Goal: Information Seeking & Learning: Compare options

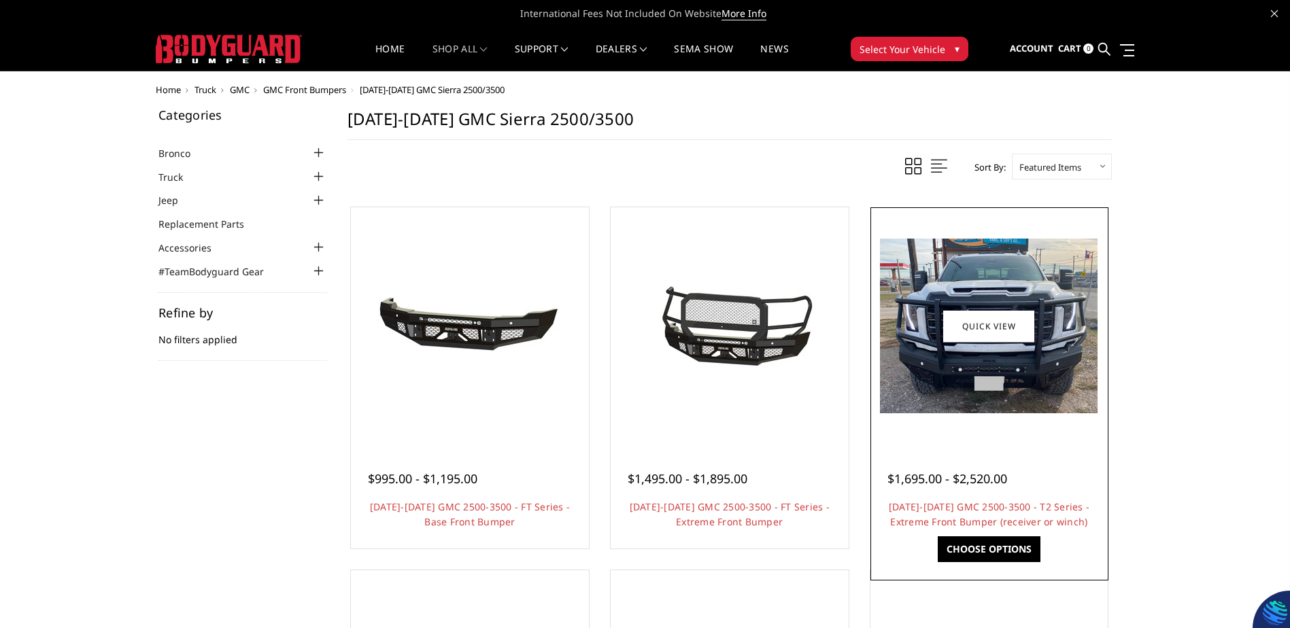
click at [908, 356] on img at bounding box center [989, 326] width 218 height 175
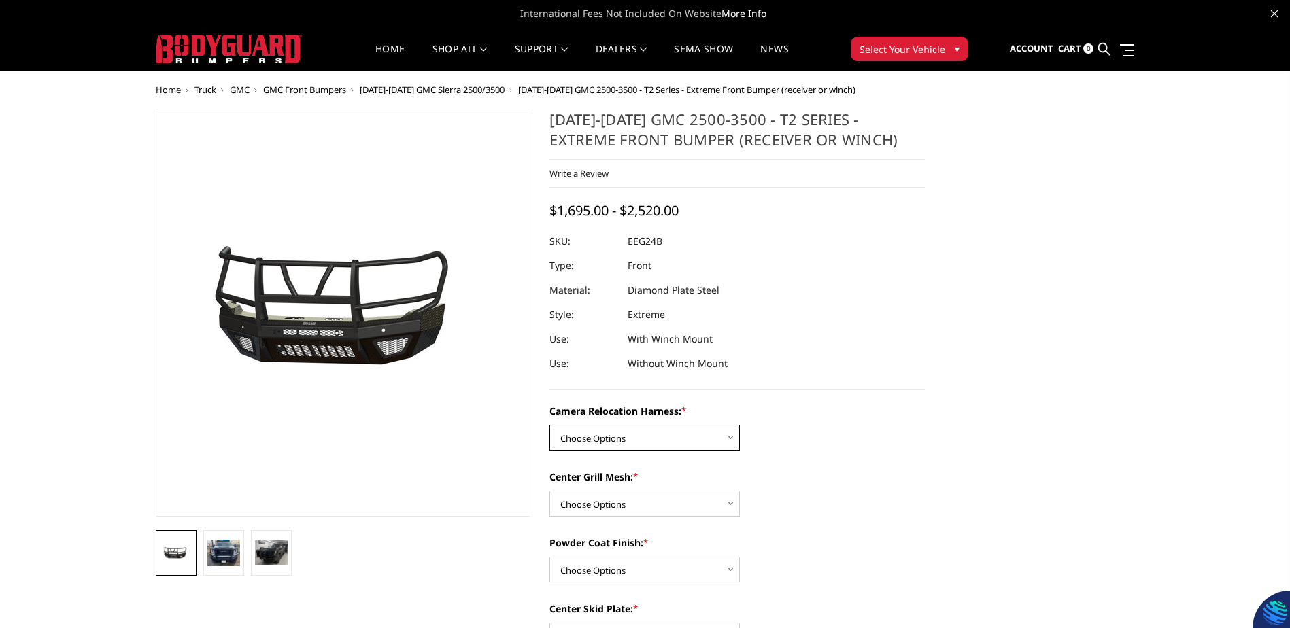
click at [655, 440] on select "Choose Options Without camera harness With camera harness" at bounding box center [644, 438] width 190 height 26
select select "3742"
click at [549, 425] on select "Choose Options Without camera harness With camera harness" at bounding box center [644, 438] width 190 height 26
click at [654, 508] on select "Choose Options Without expanded metal With expanded metal" at bounding box center [644, 504] width 190 height 26
click at [232, 564] on img at bounding box center [223, 553] width 33 height 27
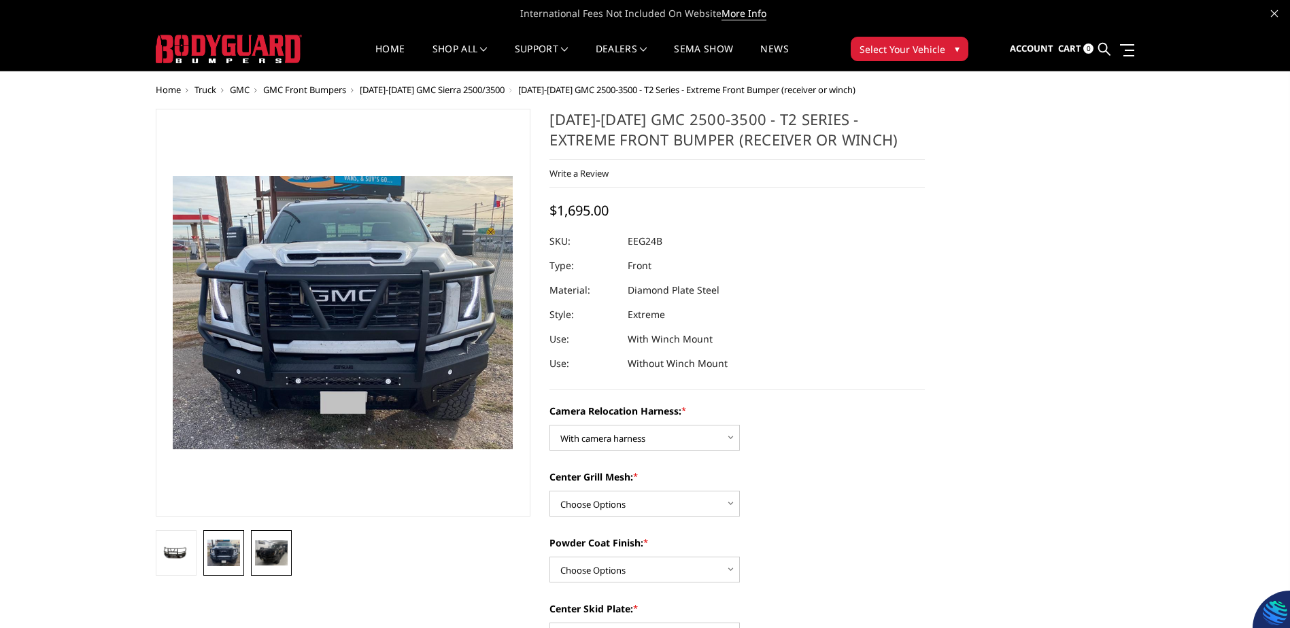
click at [258, 557] on img at bounding box center [271, 553] width 33 height 25
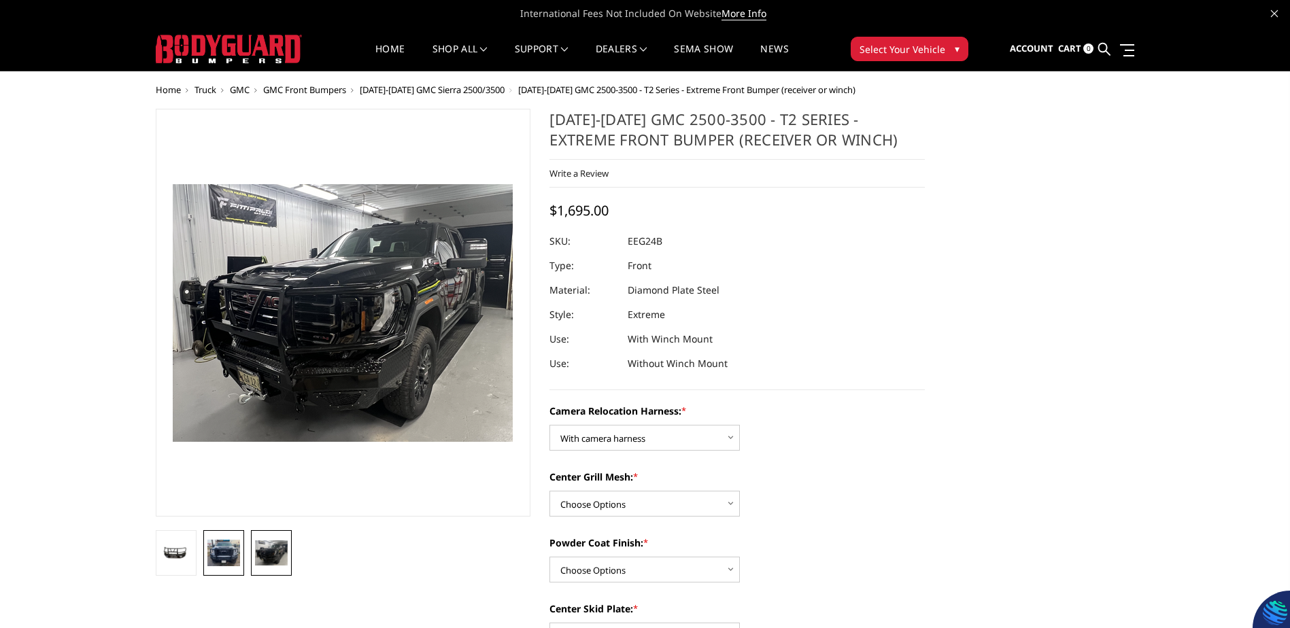
click at [209, 536] on link at bounding box center [223, 553] width 41 height 46
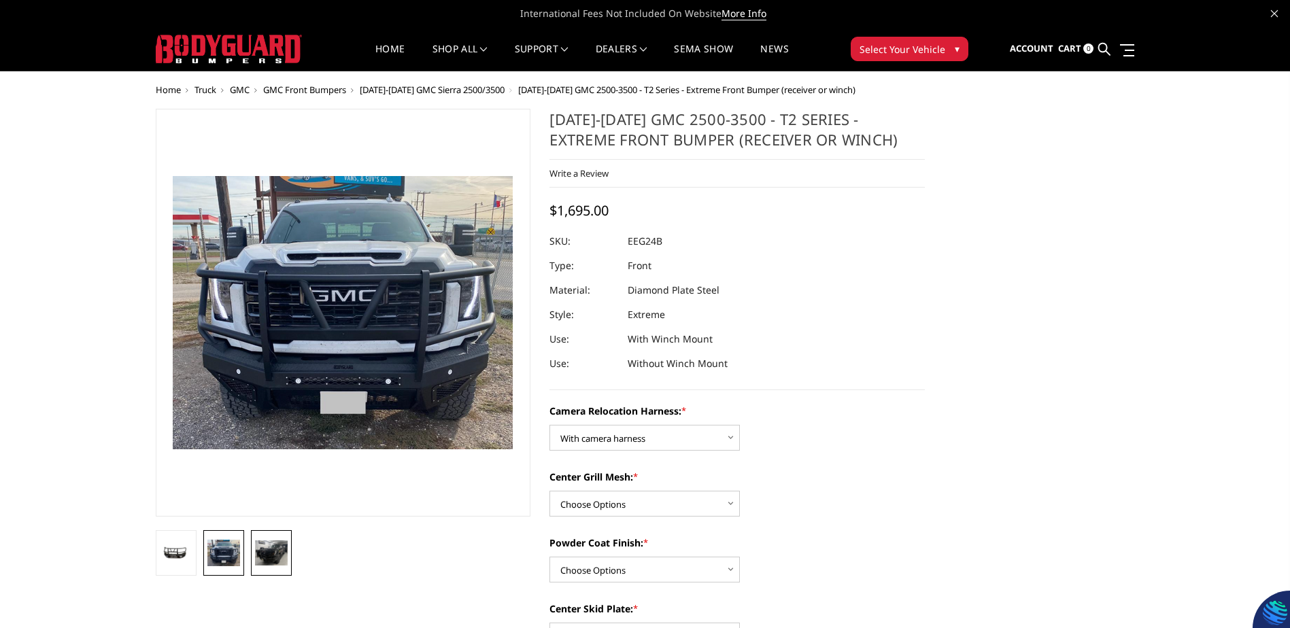
click at [266, 549] on img at bounding box center [271, 553] width 33 height 25
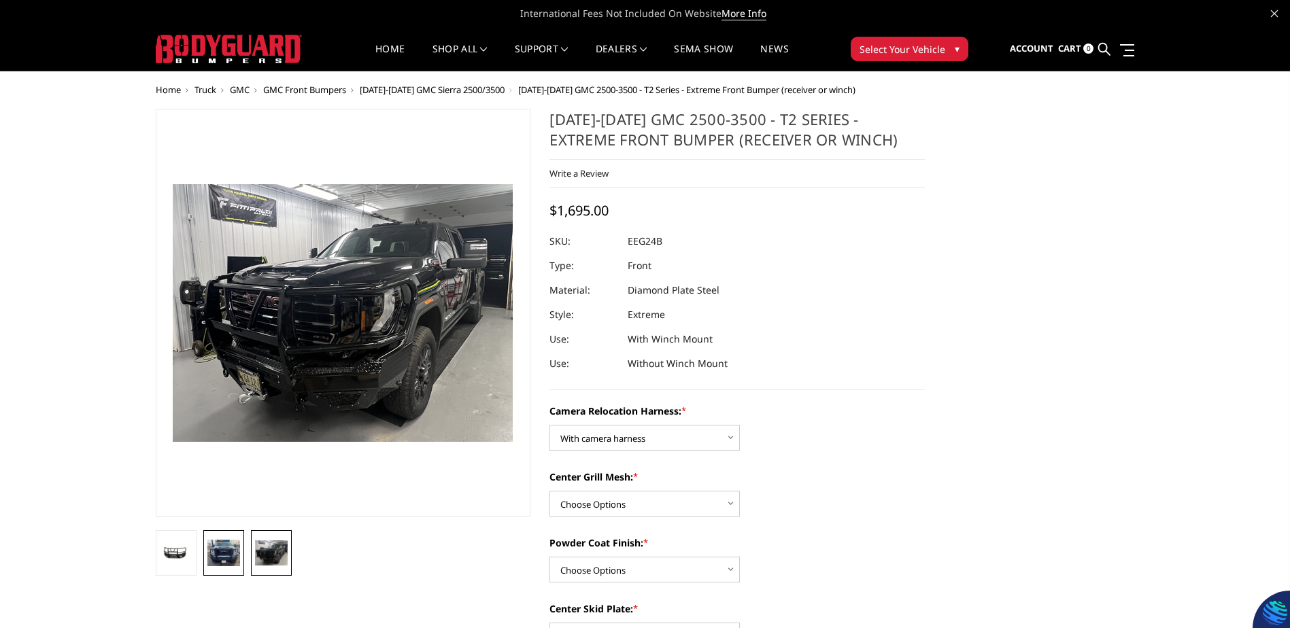
click at [218, 556] on img at bounding box center [223, 553] width 33 height 27
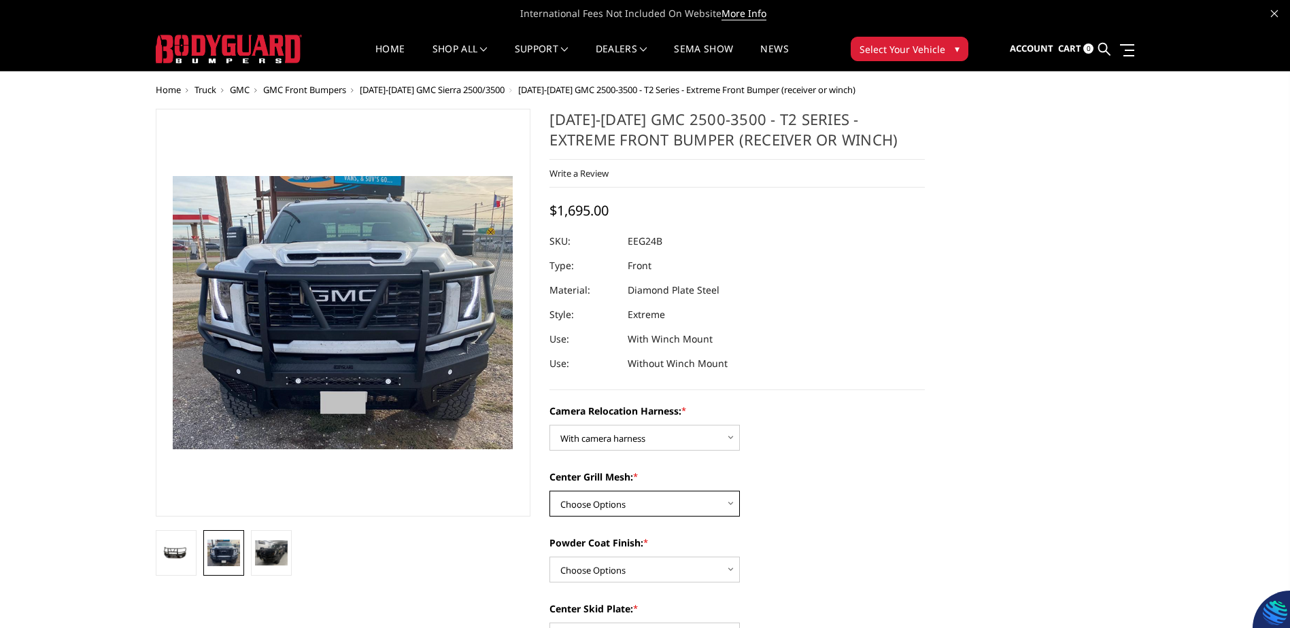
click at [715, 509] on select "Choose Options Without expanded metal With expanded metal" at bounding box center [644, 504] width 190 height 26
click at [698, 575] on select "Choose Options Textured Black Powder Coat Gloss Black Powder Coat Bare Metal" at bounding box center [644, 570] width 190 height 26
select select "3738"
click at [549, 557] on select "Choose Options Textured Black Powder Coat Gloss Black Powder Coat Bare Metal" at bounding box center [644, 570] width 190 height 26
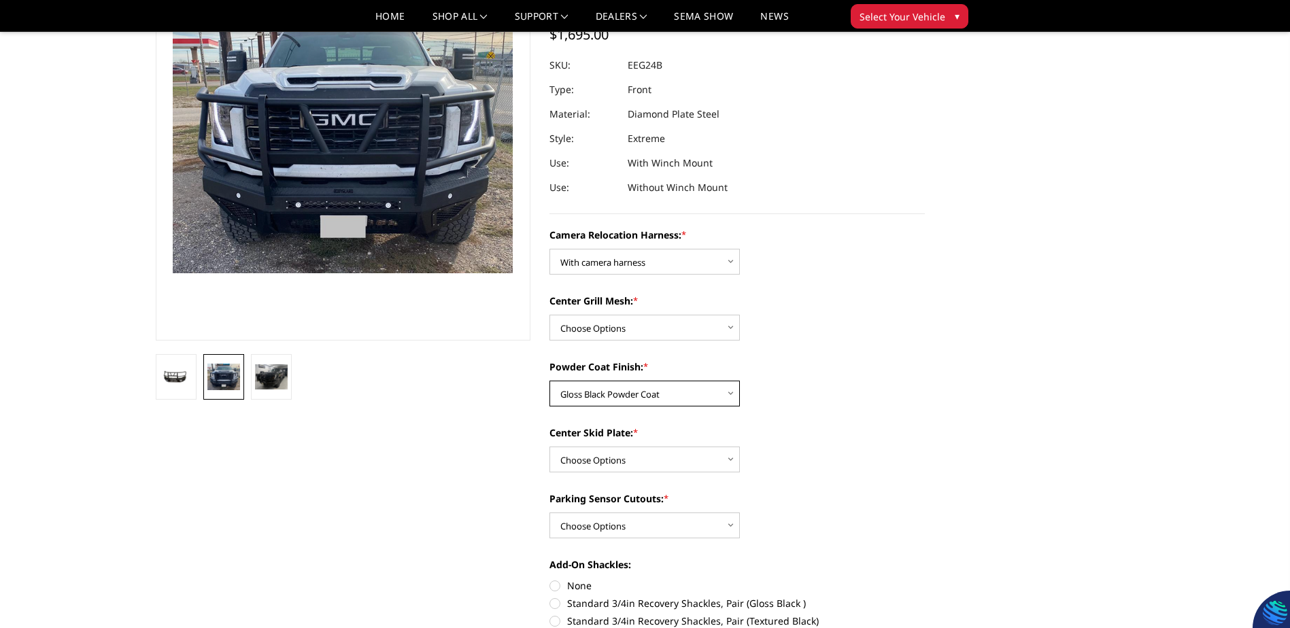
scroll to position [204, 0]
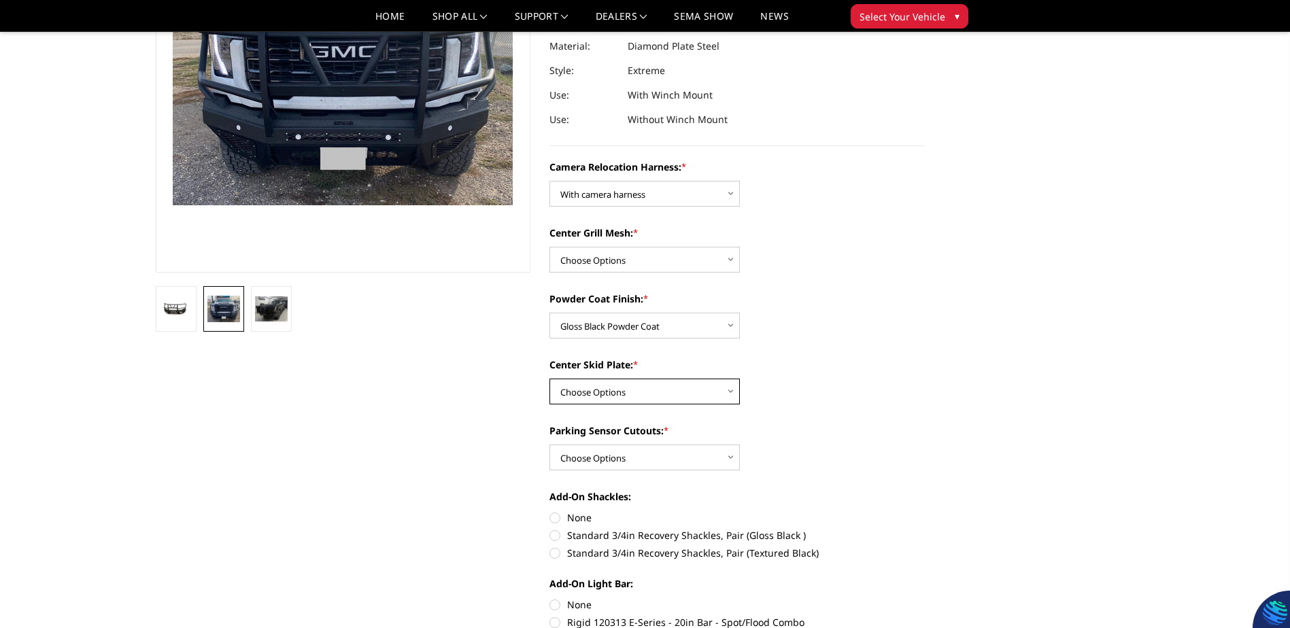
click at [645, 396] on select "Choose Options Winch Mount Skid Plate Standard Skid Plate (included) 2" Receive…" at bounding box center [644, 392] width 190 height 26
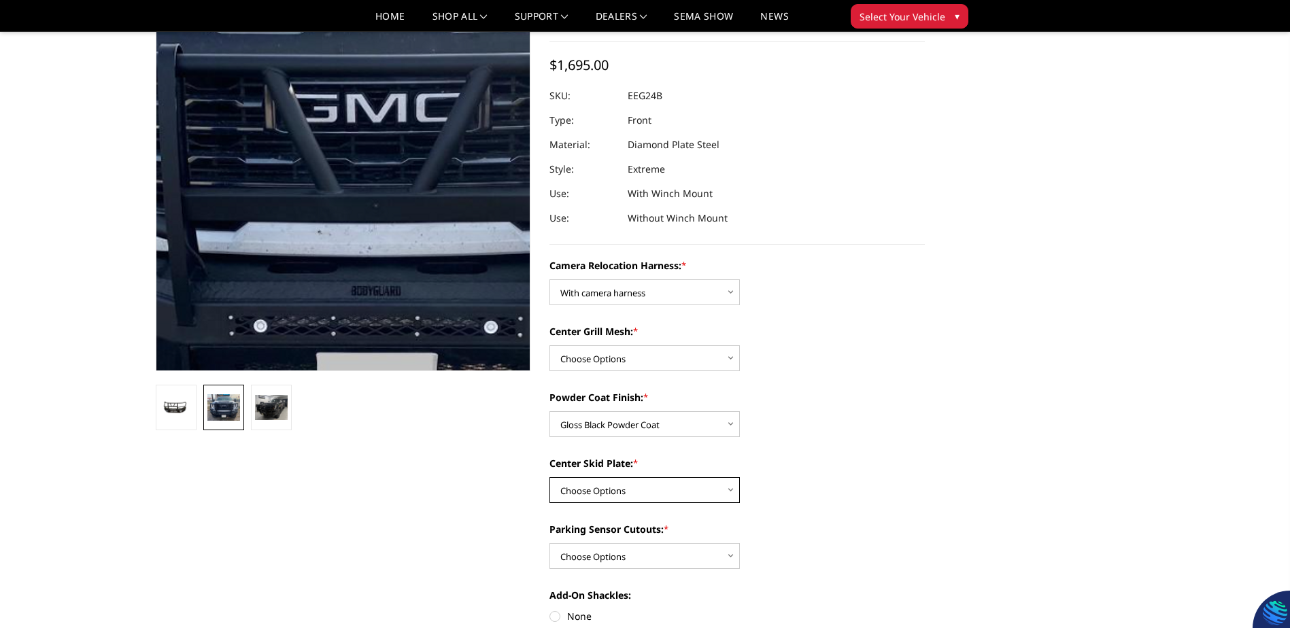
scroll to position [0, 0]
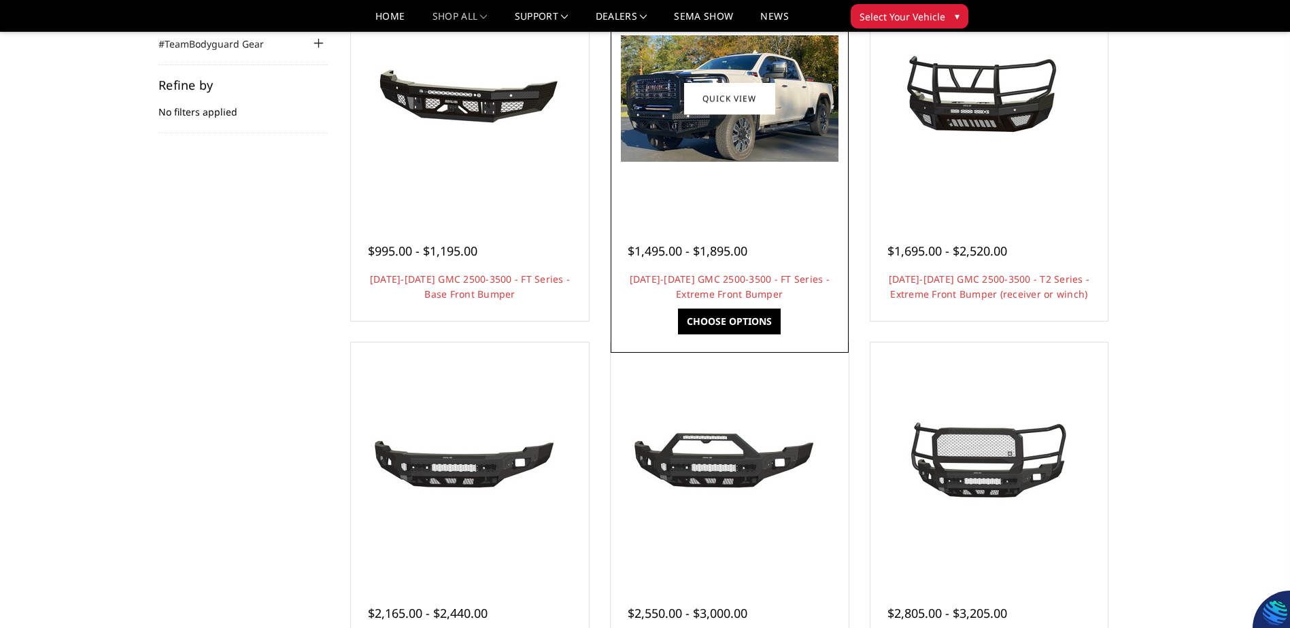
scroll to position [68, 0]
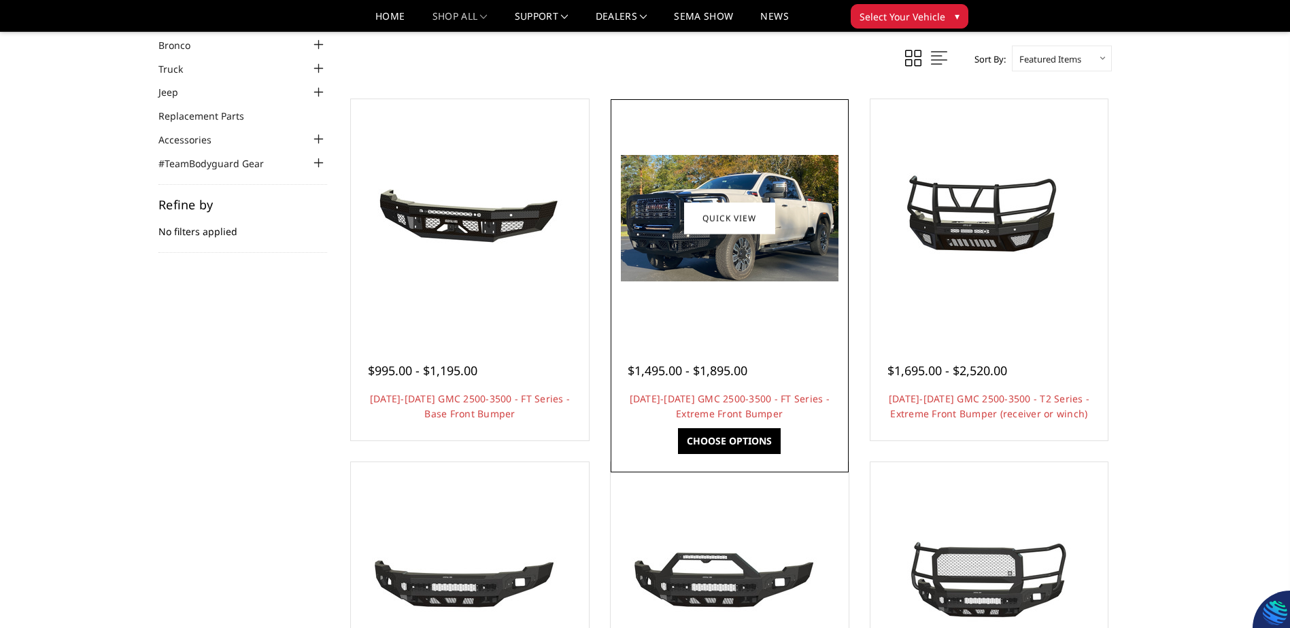
click at [710, 308] on div at bounding box center [729, 218] width 231 height 231
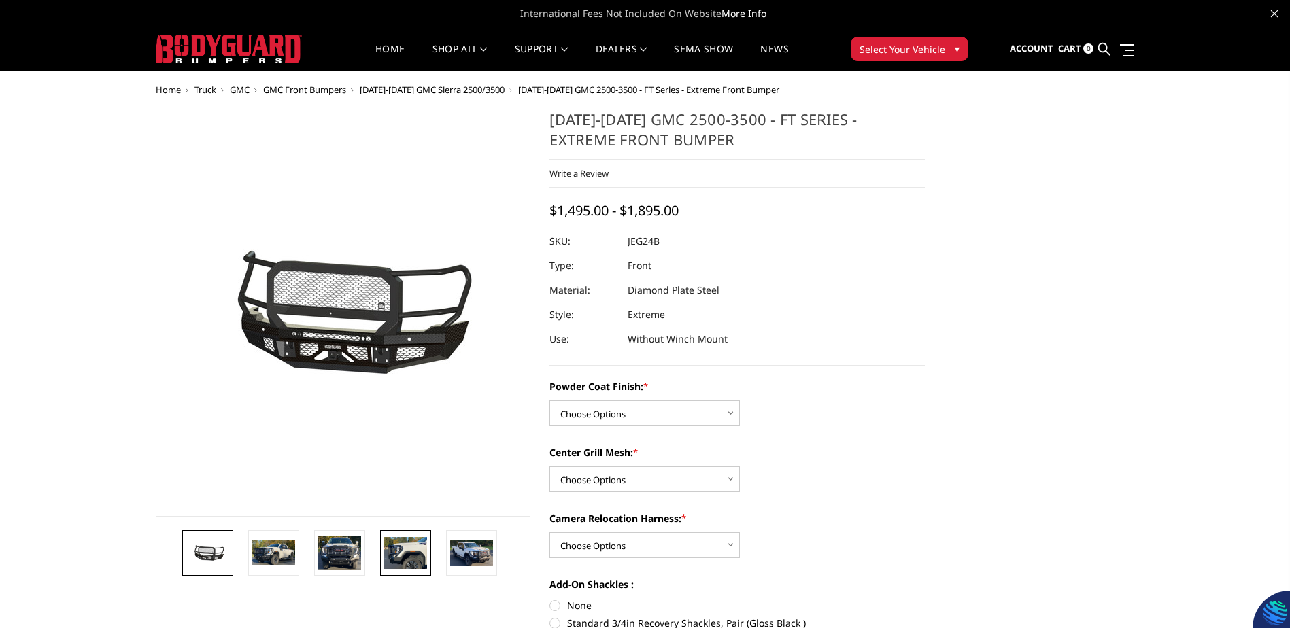
click at [391, 556] on img at bounding box center [405, 552] width 43 height 31
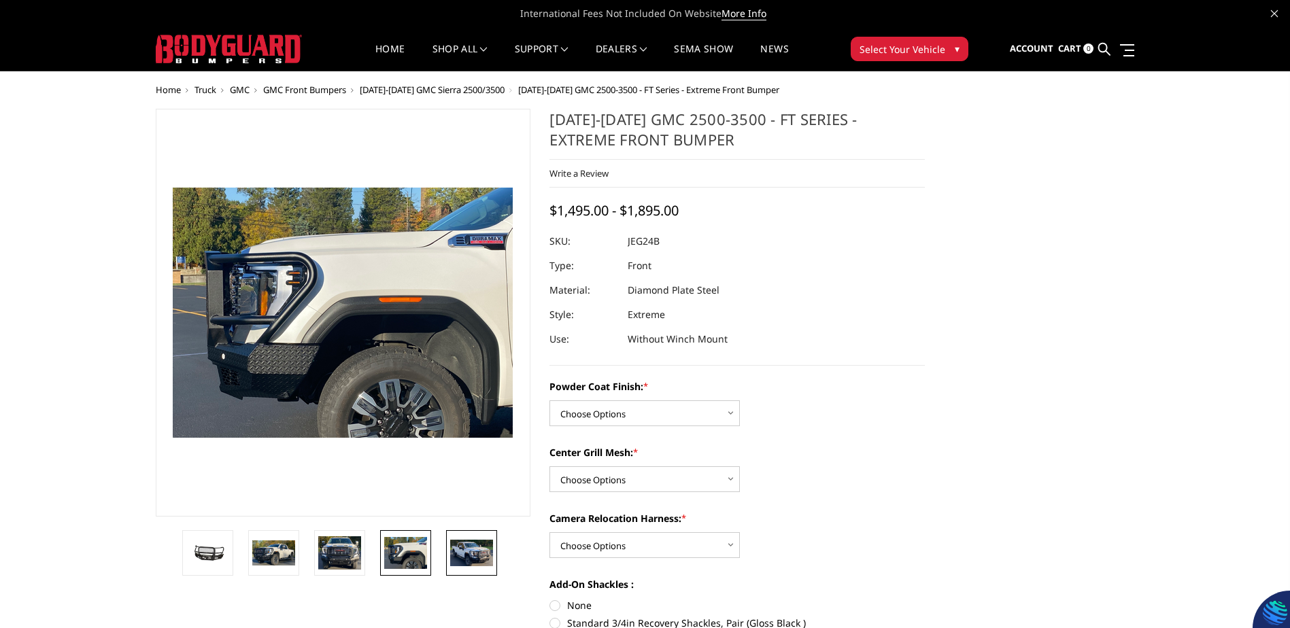
click at [455, 548] on img at bounding box center [471, 553] width 43 height 26
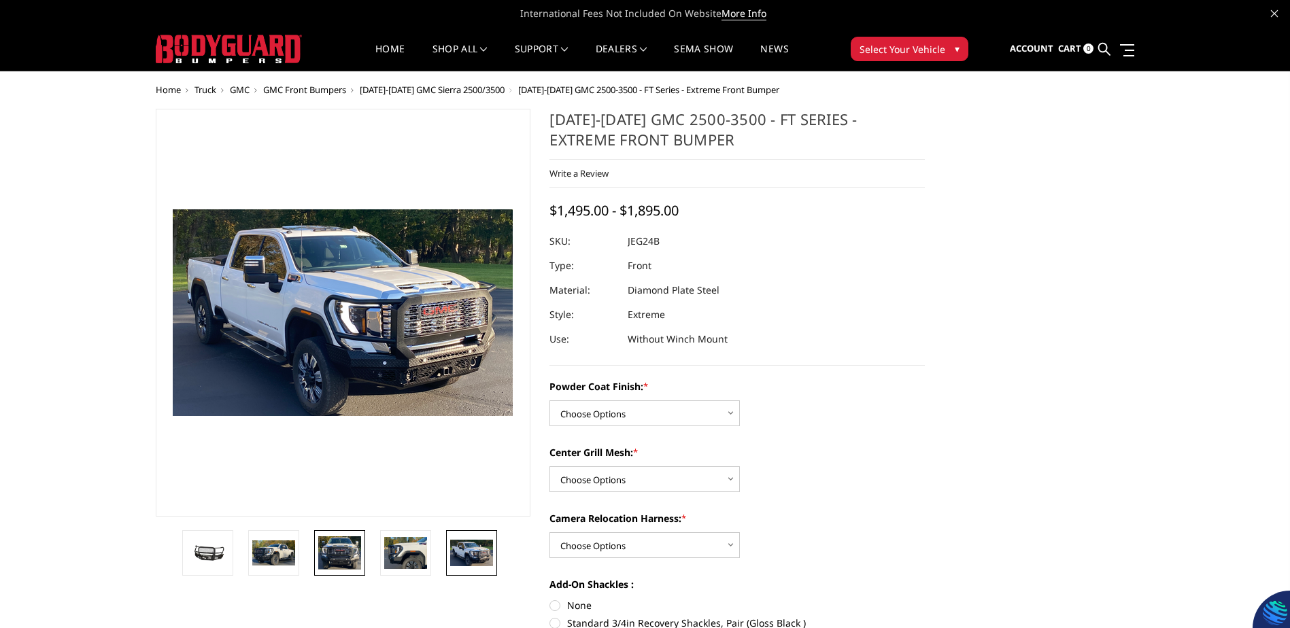
click at [329, 552] on img at bounding box center [339, 554] width 43 height 34
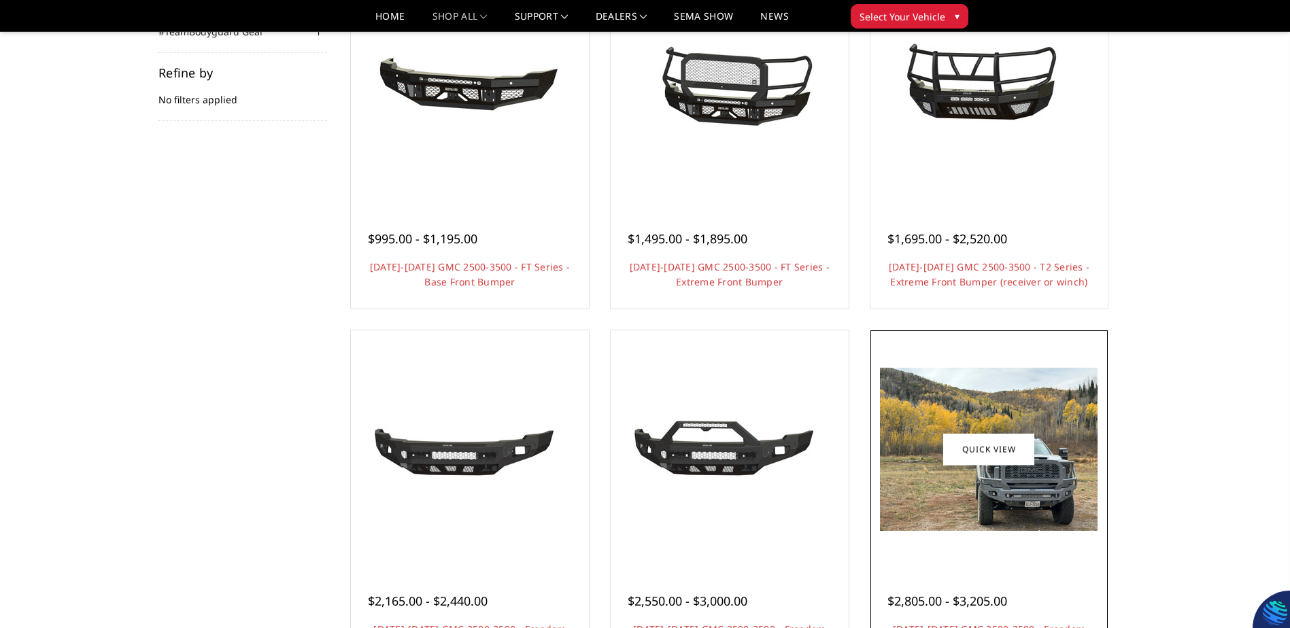
scroll to position [204, 0]
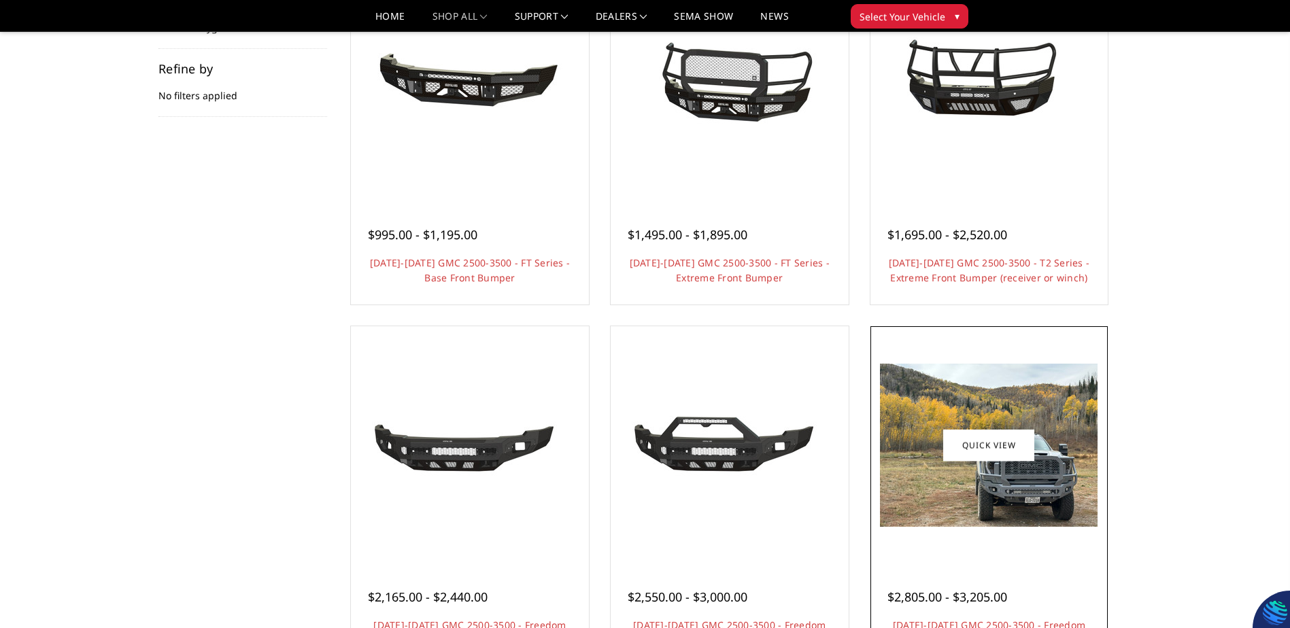
click at [919, 488] on img at bounding box center [989, 445] width 218 height 163
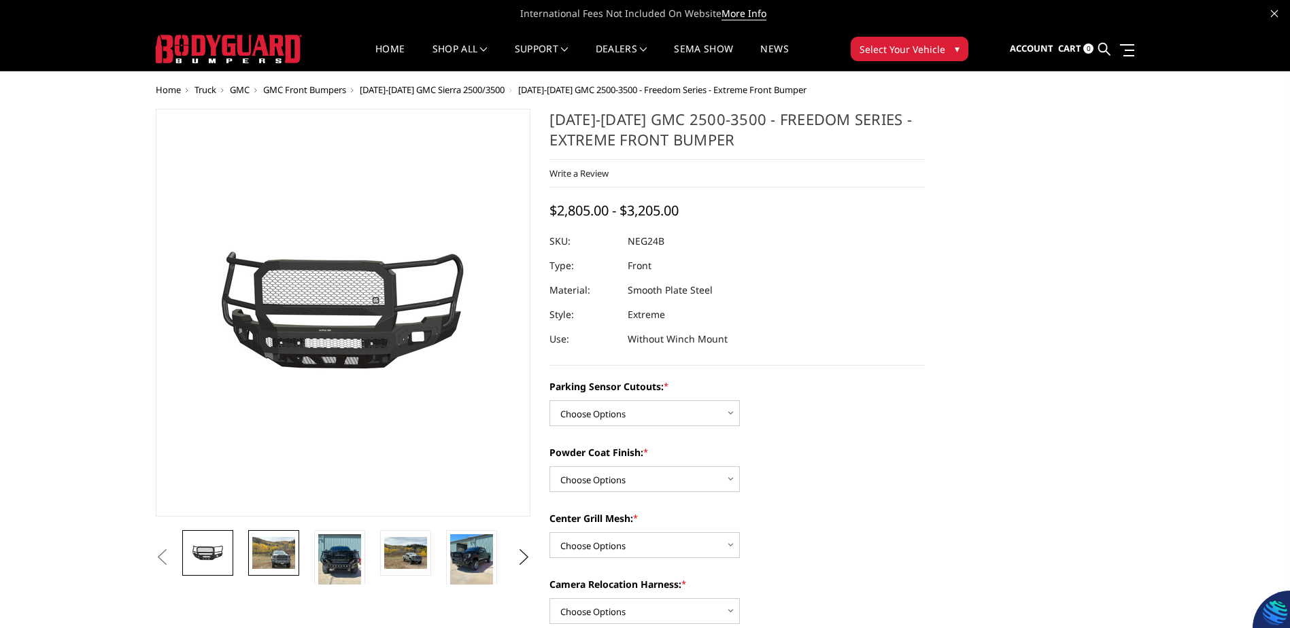
click at [277, 549] on img at bounding box center [273, 553] width 43 height 32
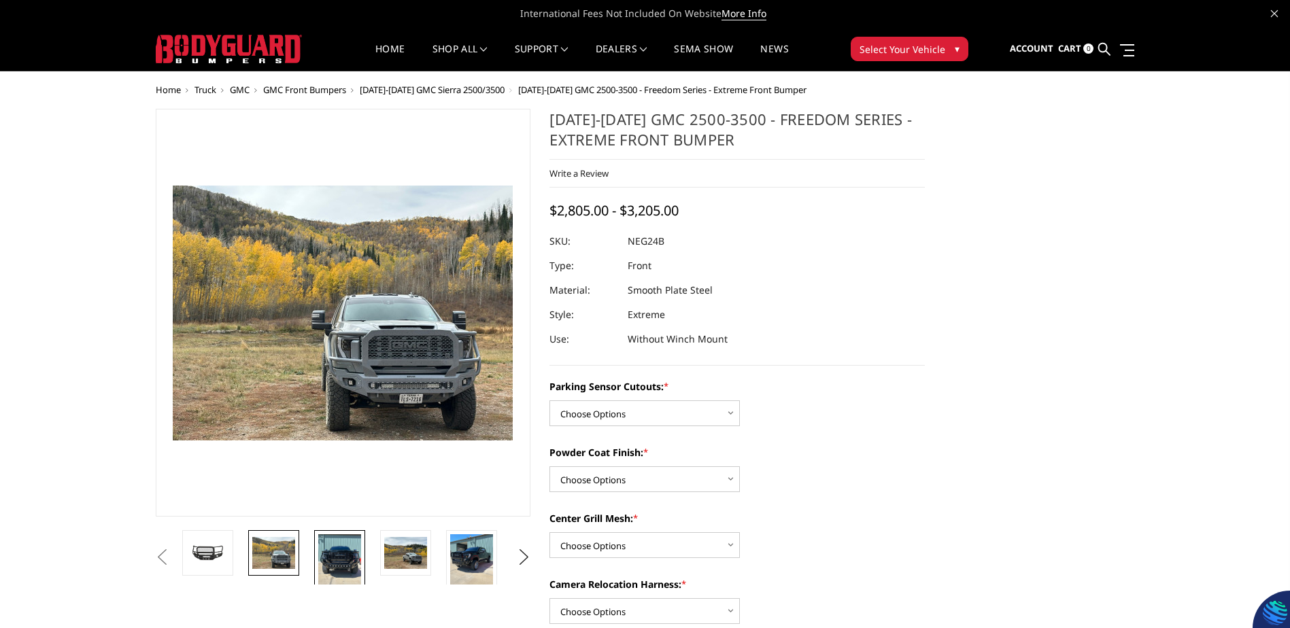
click at [325, 557] on img at bounding box center [339, 563] width 43 height 57
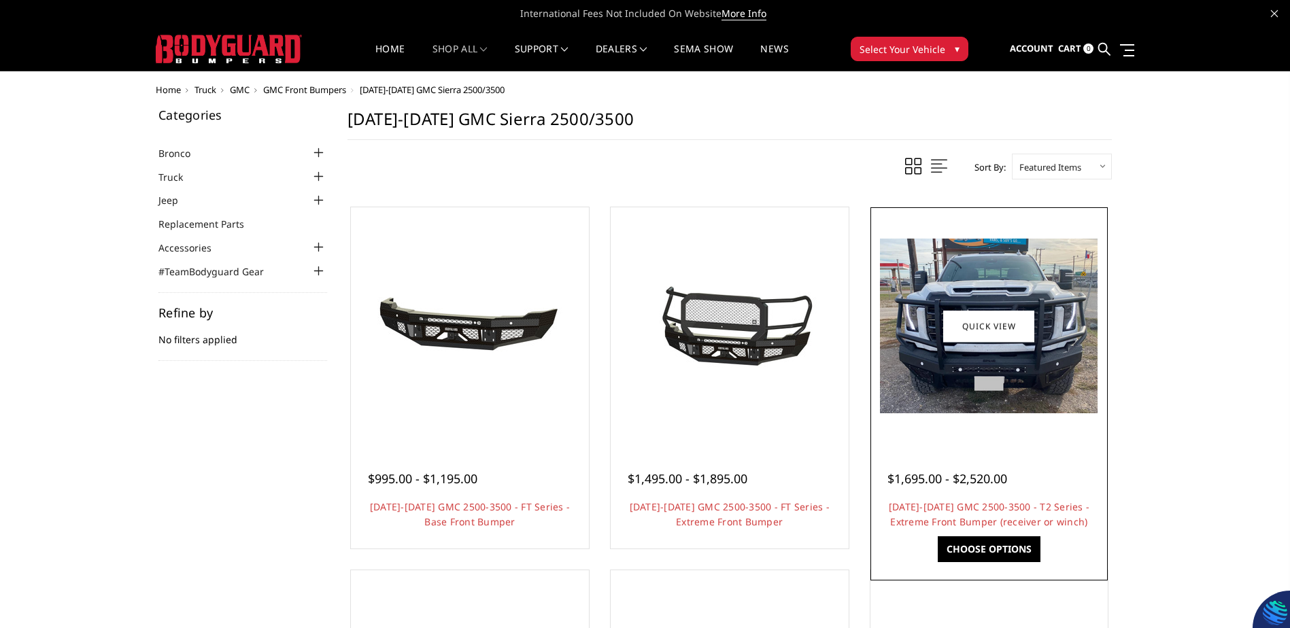
click at [1005, 407] on img at bounding box center [989, 326] width 218 height 175
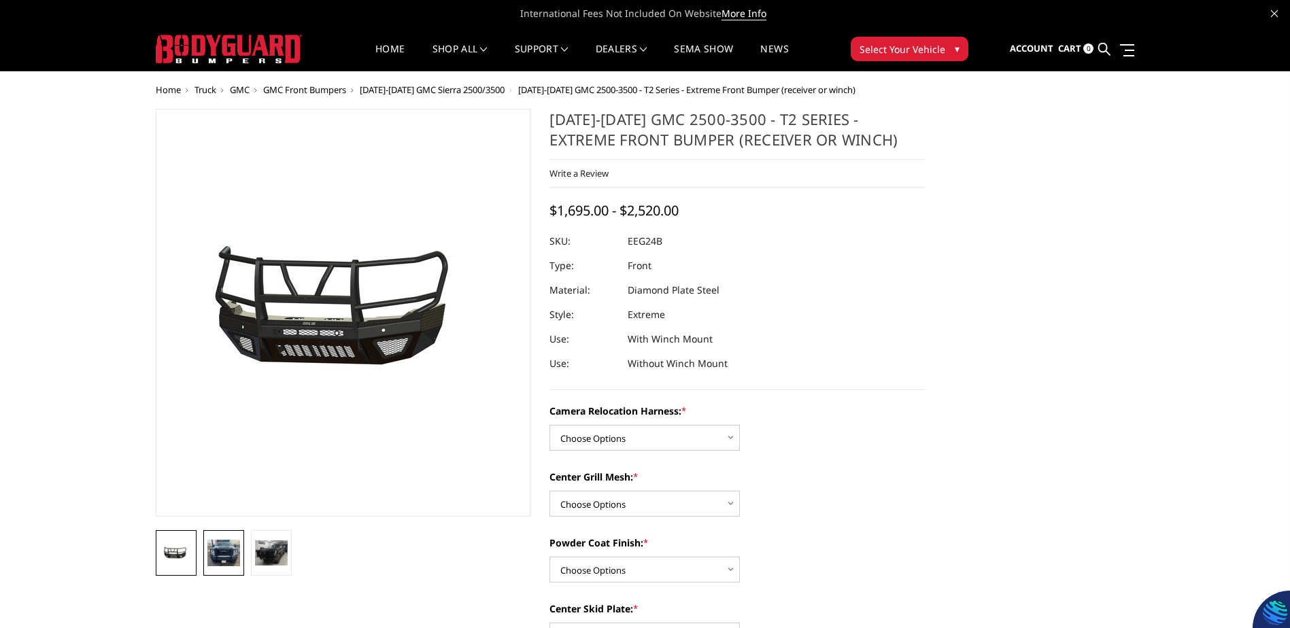
click at [213, 558] on img at bounding box center [223, 553] width 33 height 27
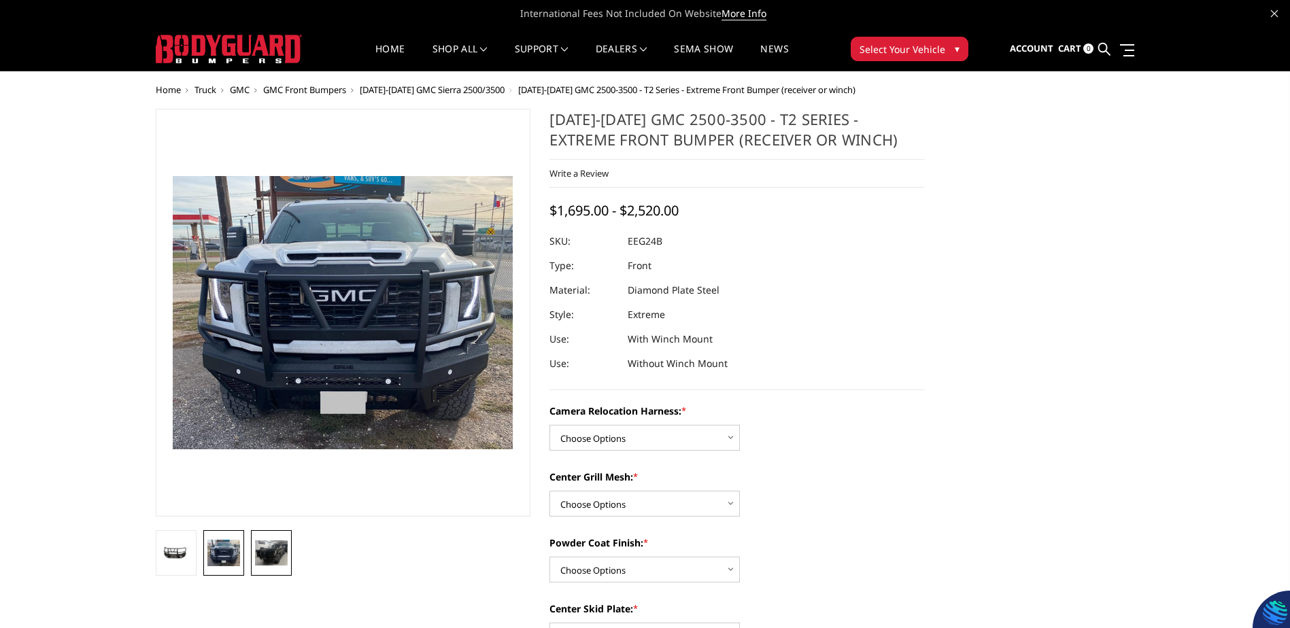
click at [278, 554] on img at bounding box center [271, 553] width 33 height 25
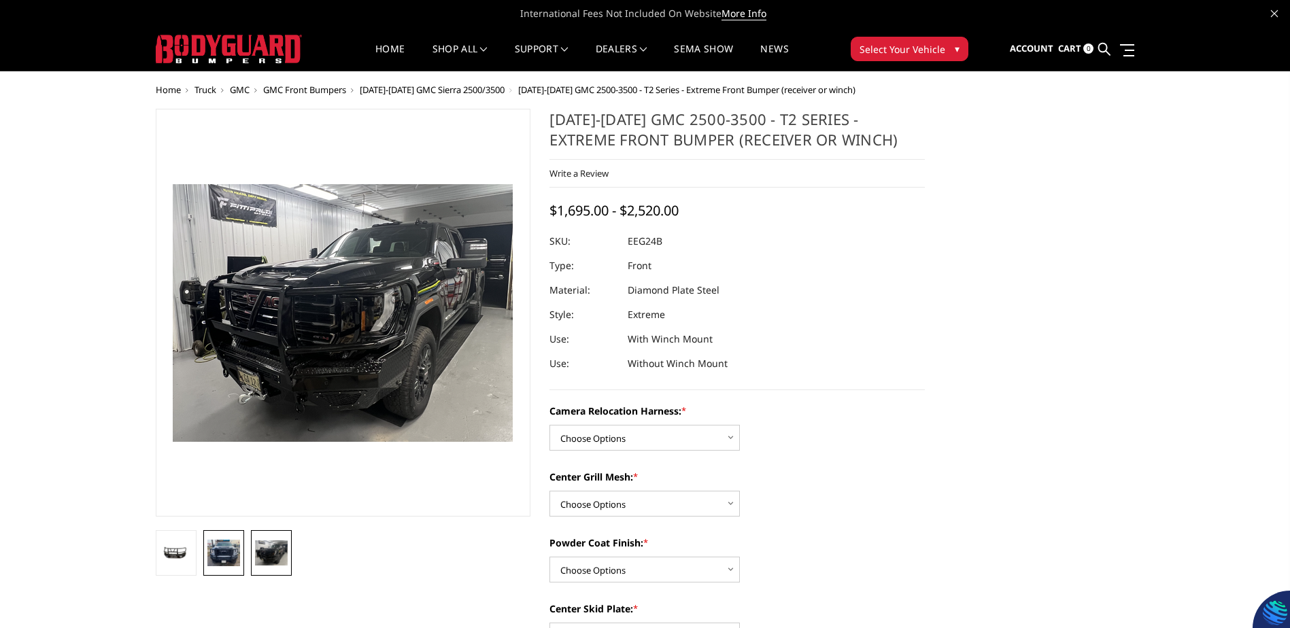
click at [224, 555] on img at bounding box center [223, 553] width 33 height 27
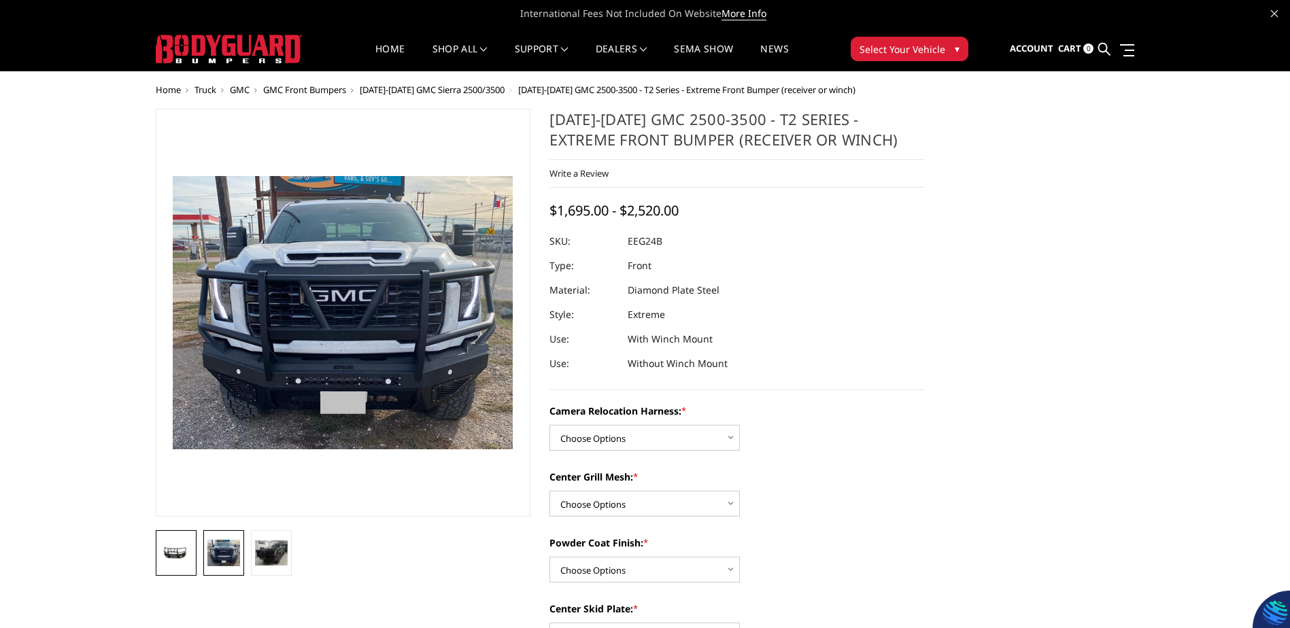
click at [186, 552] on img at bounding box center [176, 554] width 33 height 16
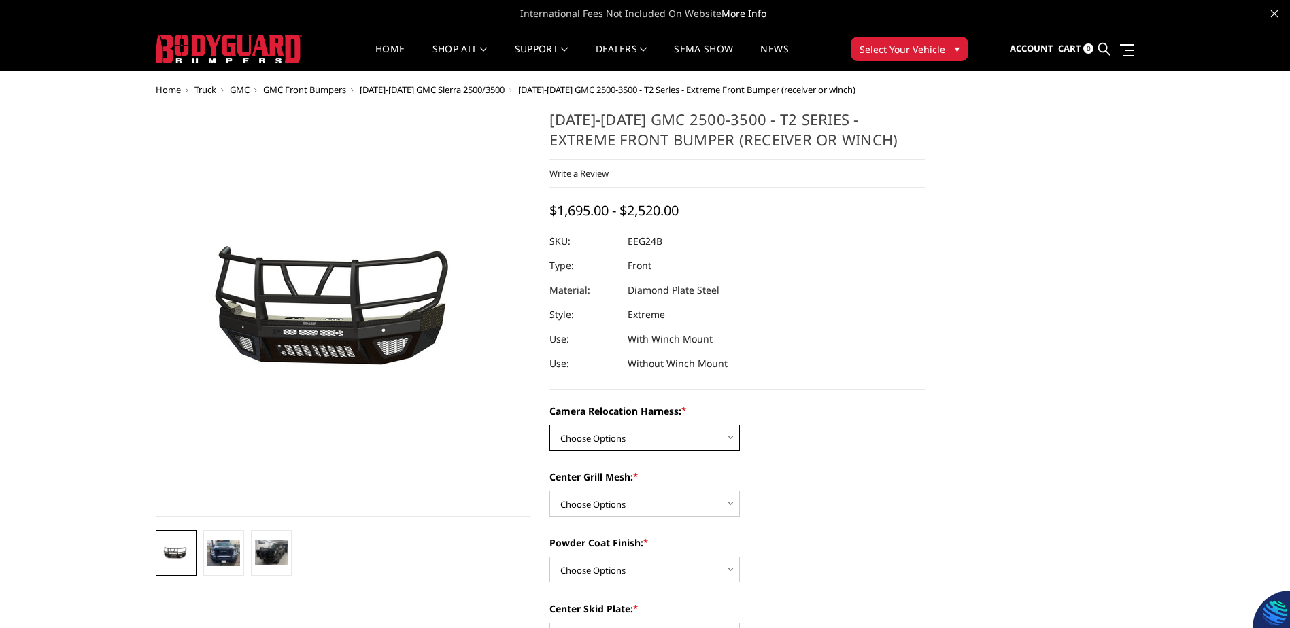
click at [705, 437] on select "Choose Options Without camera harness With camera harness" at bounding box center [644, 438] width 190 height 26
select select "3743"
click at [549, 425] on select "Choose Options Without camera harness With camera harness" at bounding box center [644, 438] width 190 height 26
click at [675, 507] on select "Choose Options Without expanded metal With expanded metal" at bounding box center [644, 504] width 190 height 26
click at [262, 553] on img at bounding box center [271, 553] width 33 height 25
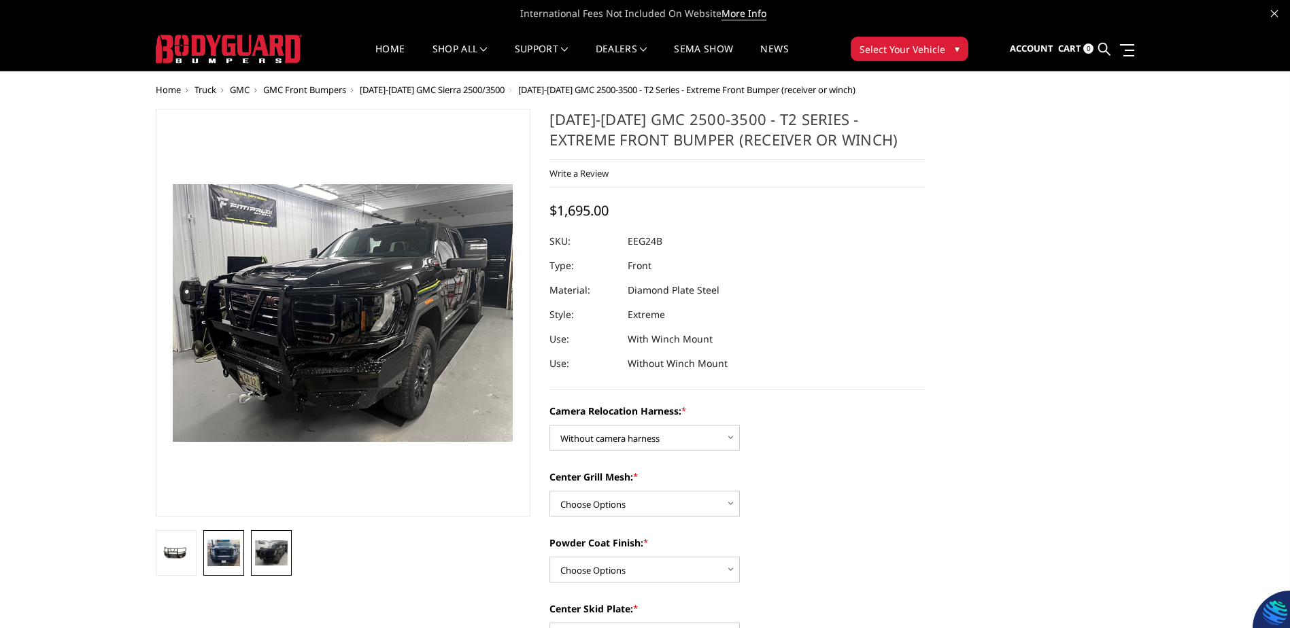
click at [226, 557] on img at bounding box center [223, 553] width 33 height 27
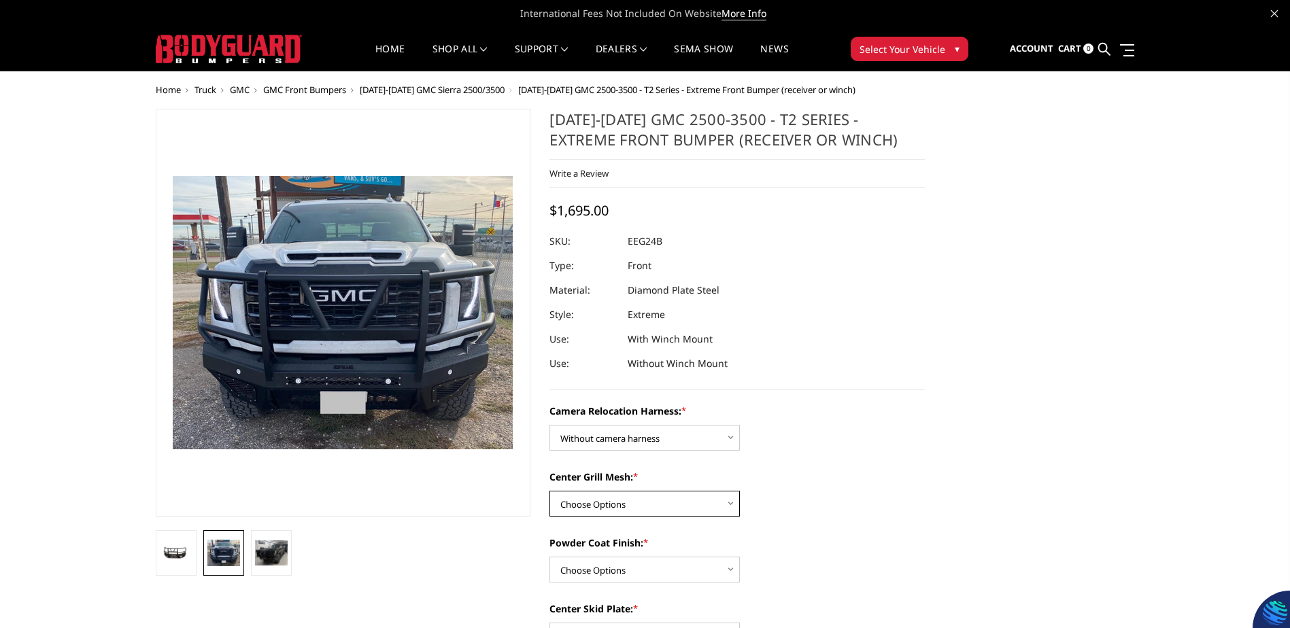
click at [695, 502] on select "Choose Options Without expanded metal With expanded metal" at bounding box center [644, 504] width 190 height 26
select select "3741"
click at [549, 491] on select "Choose Options Without expanded metal With expanded metal" at bounding box center [644, 504] width 190 height 26
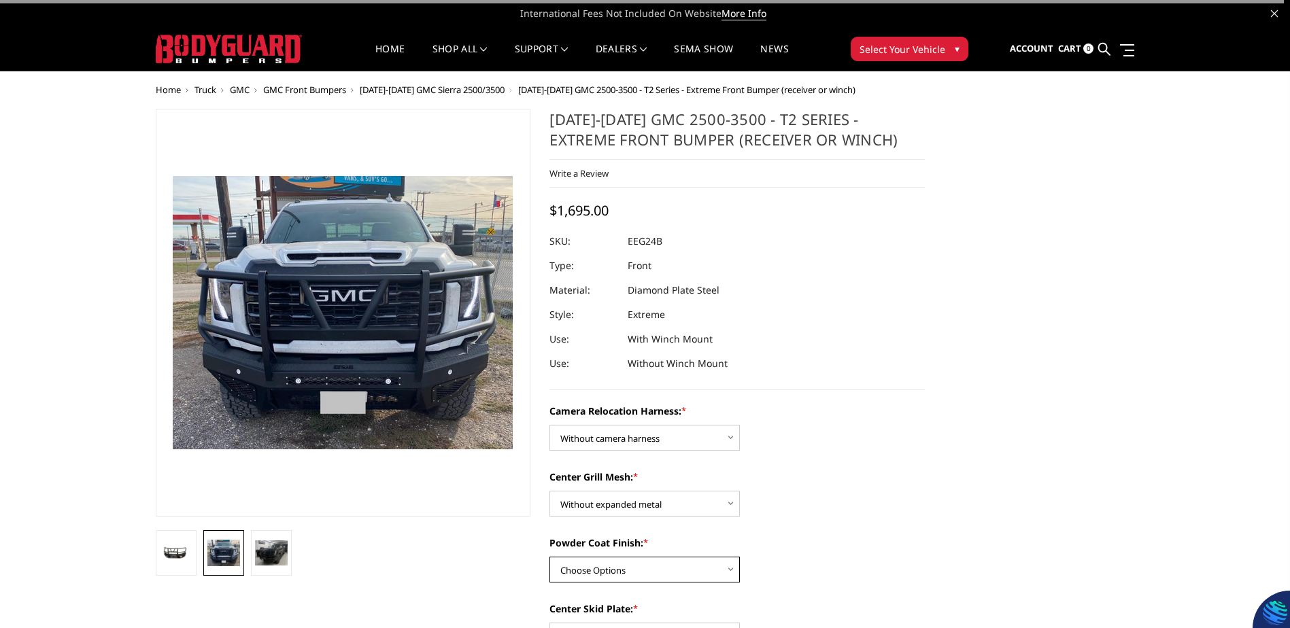
click at [670, 568] on select "Choose Options Textured Black Powder Coat Gloss Black Powder Coat Bare Metal" at bounding box center [644, 570] width 190 height 26
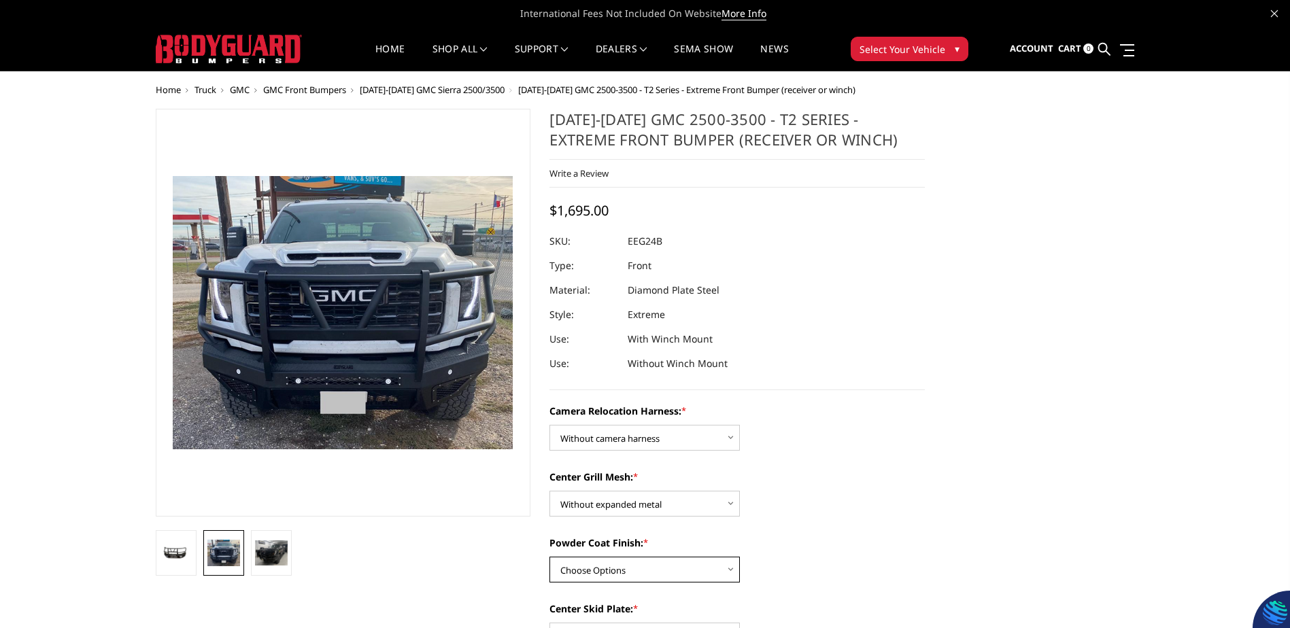
select select "3738"
click at [549, 557] on select "Choose Options Textured Black Powder Coat Gloss Black Powder Coat Bare Metal" at bounding box center [644, 570] width 190 height 26
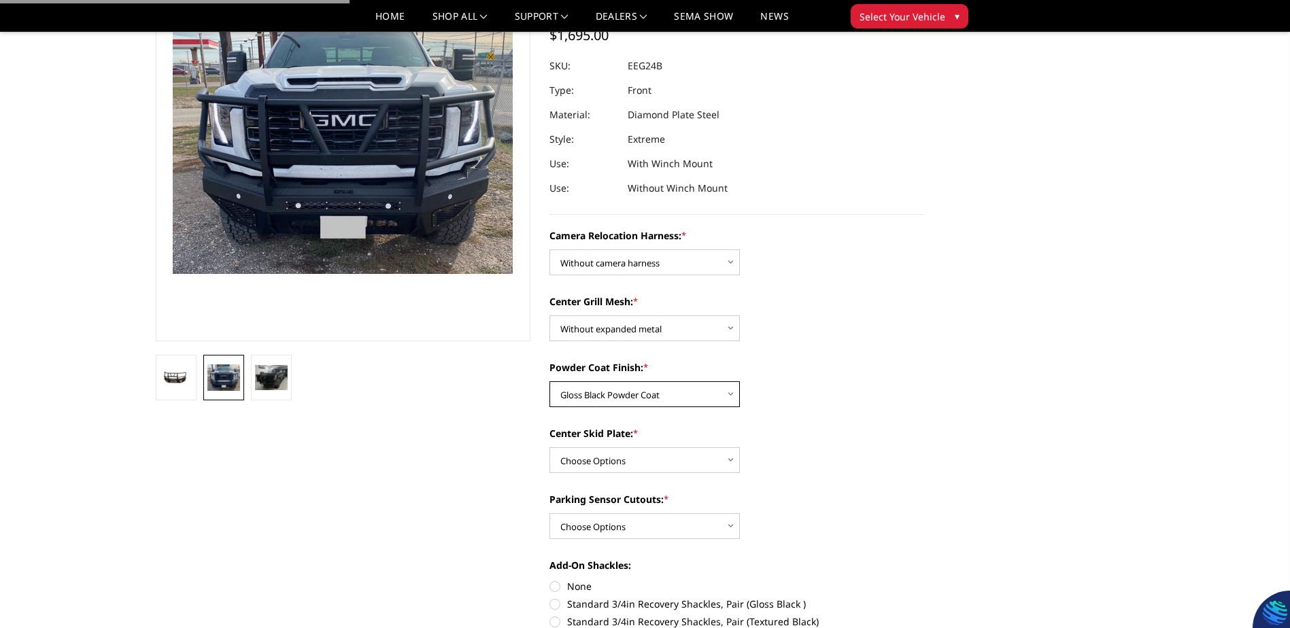
scroll to position [136, 0]
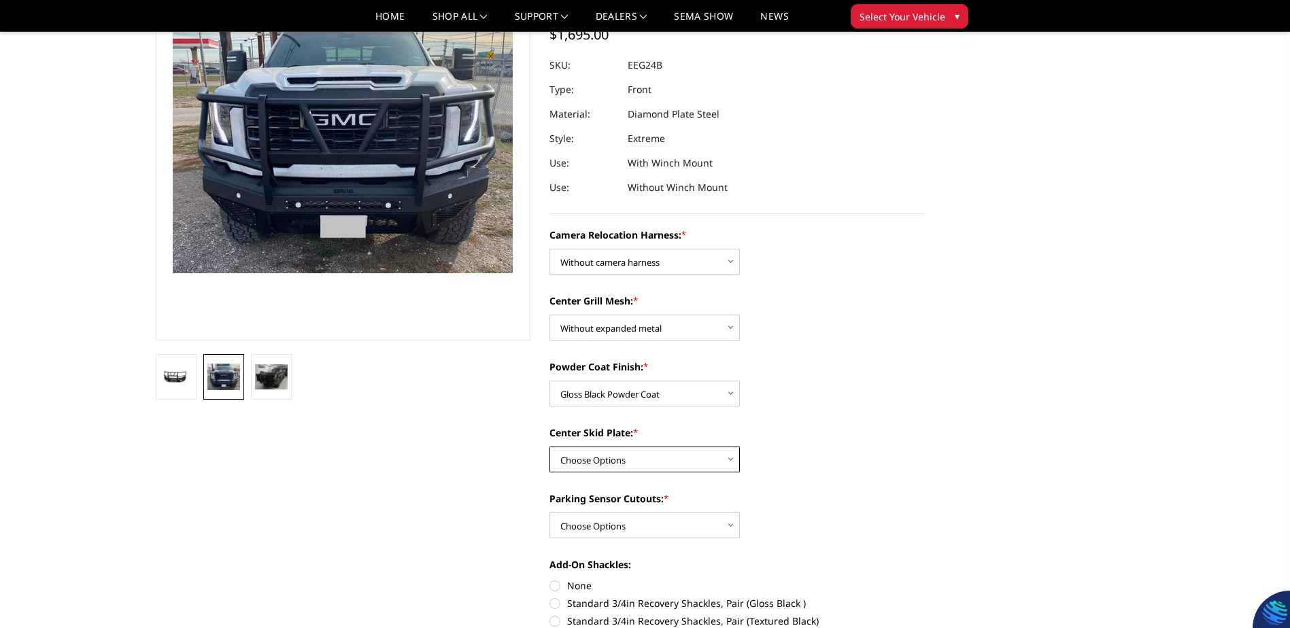
click at [633, 454] on select "Choose Options Winch Mount Skid Plate Standard Skid Plate (included) 2" Receive…" at bounding box center [644, 460] width 190 height 26
select select "3734"
click at [549, 447] on select "Choose Options Winch Mount Skid Plate Standard Skid Plate (included) 2" Receive…" at bounding box center [644, 460] width 190 height 26
click at [649, 524] on select "Choose Options Yes - With Parking Sensor Cutouts" at bounding box center [644, 526] width 190 height 26
select select "3733"
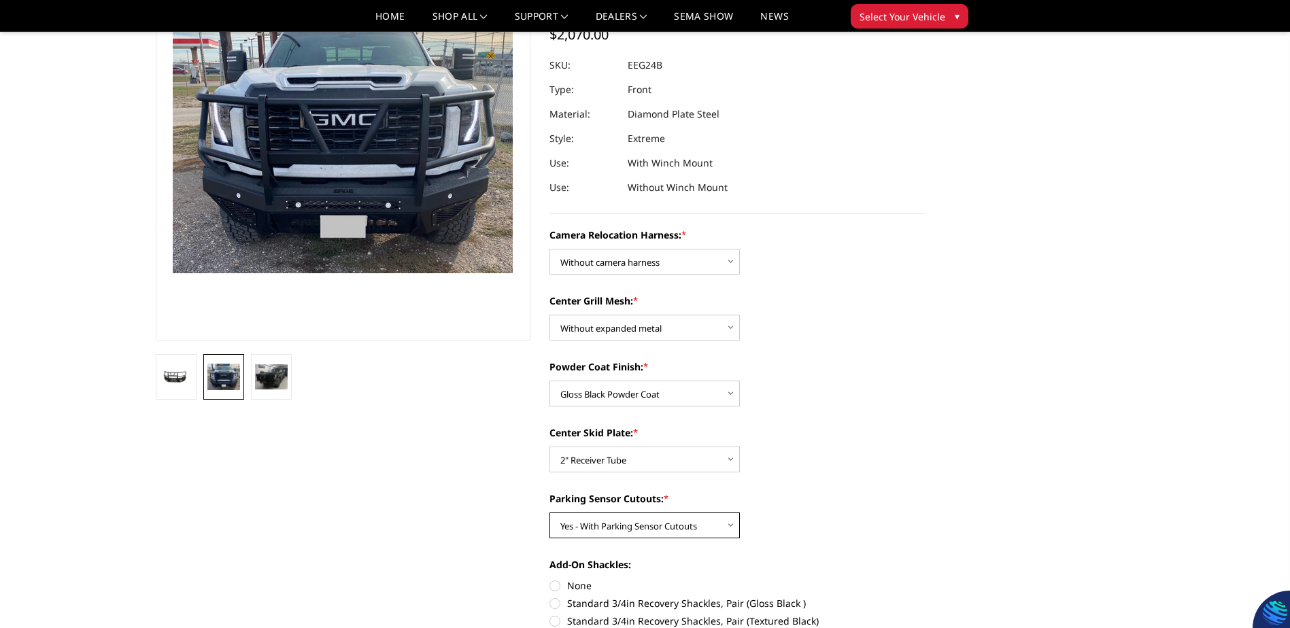
click at [549, 513] on select "Choose Options Yes - With Parking Sensor Cutouts" at bounding box center [644, 526] width 190 height 26
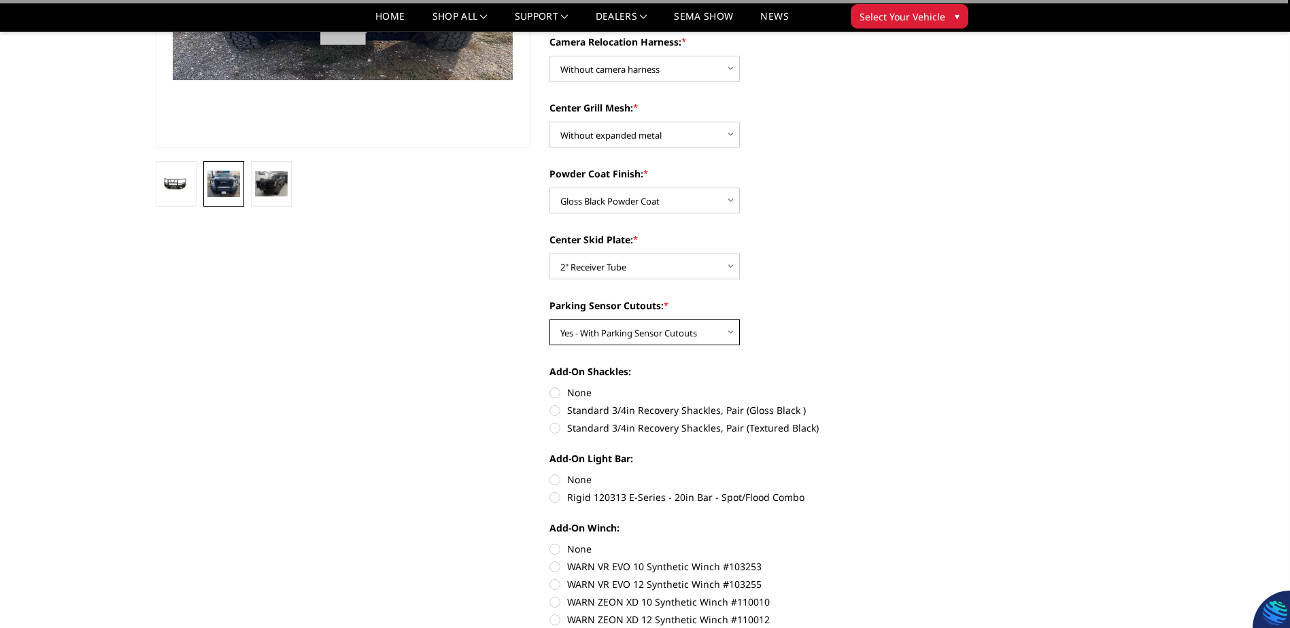
scroll to position [340, 0]
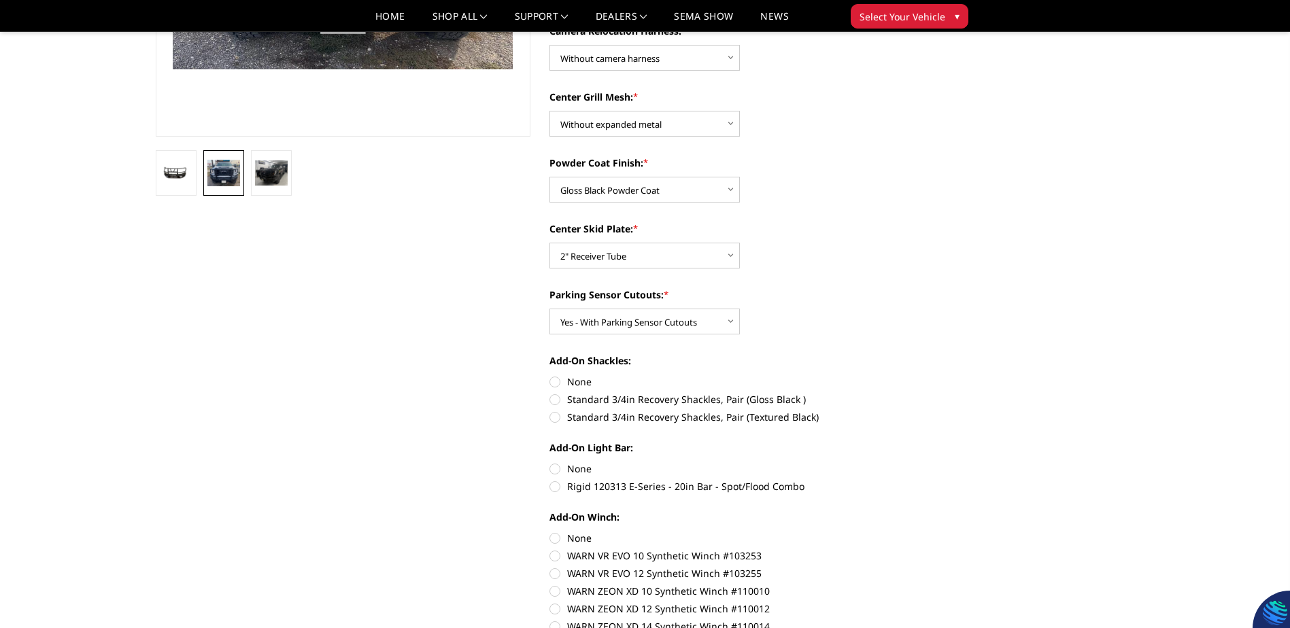
click at [564, 399] on label "Standard 3/4in Recovery Shackles, Pair (Gloss Black )" at bounding box center [736, 399] width 375 height 14
click at [925, 375] on input "Standard 3/4in Recovery Shackles, Pair (Gloss Black )" at bounding box center [925, 375] width 1 height 1
radio input "true"
click at [559, 484] on label "Rigid 120313 E-Series - 20in Bar - Spot/Flood Combo" at bounding box center [736, 486] width 375 height 14
click at [925, 462] on input "Rigid 120313 E-Series - 20in Bar - Spot/Flood Combo" at bounding box center [925, 462] width 1 height 1
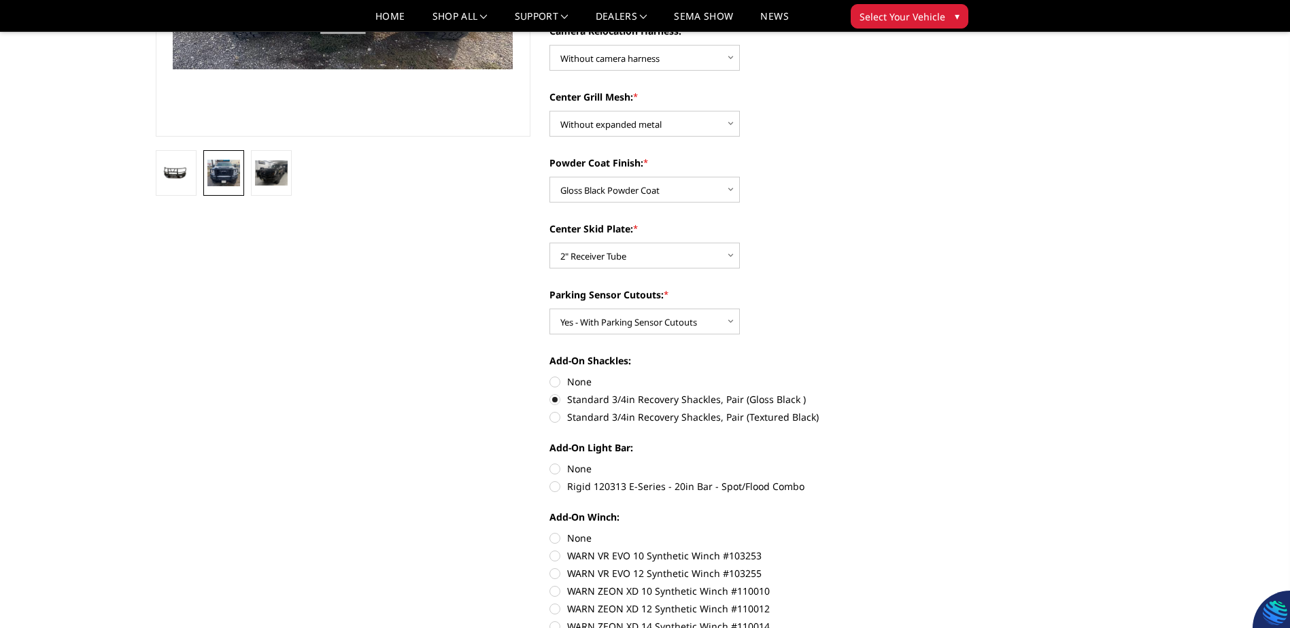
radio input "true"
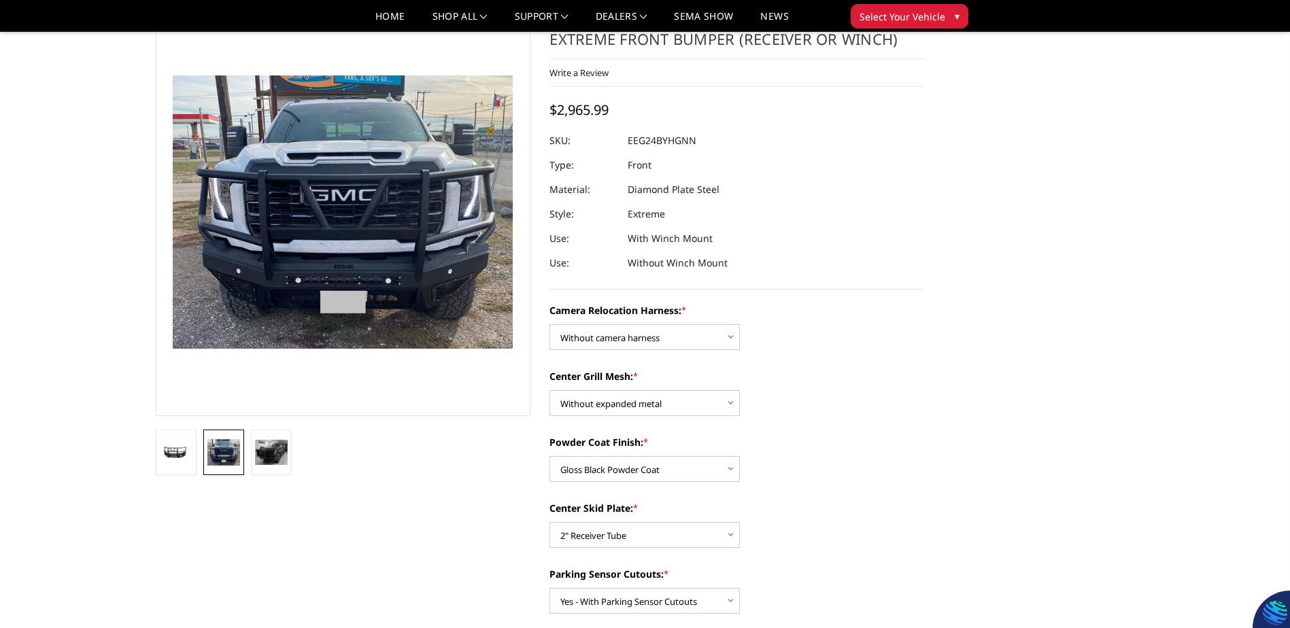
scroll to position [0, 0]
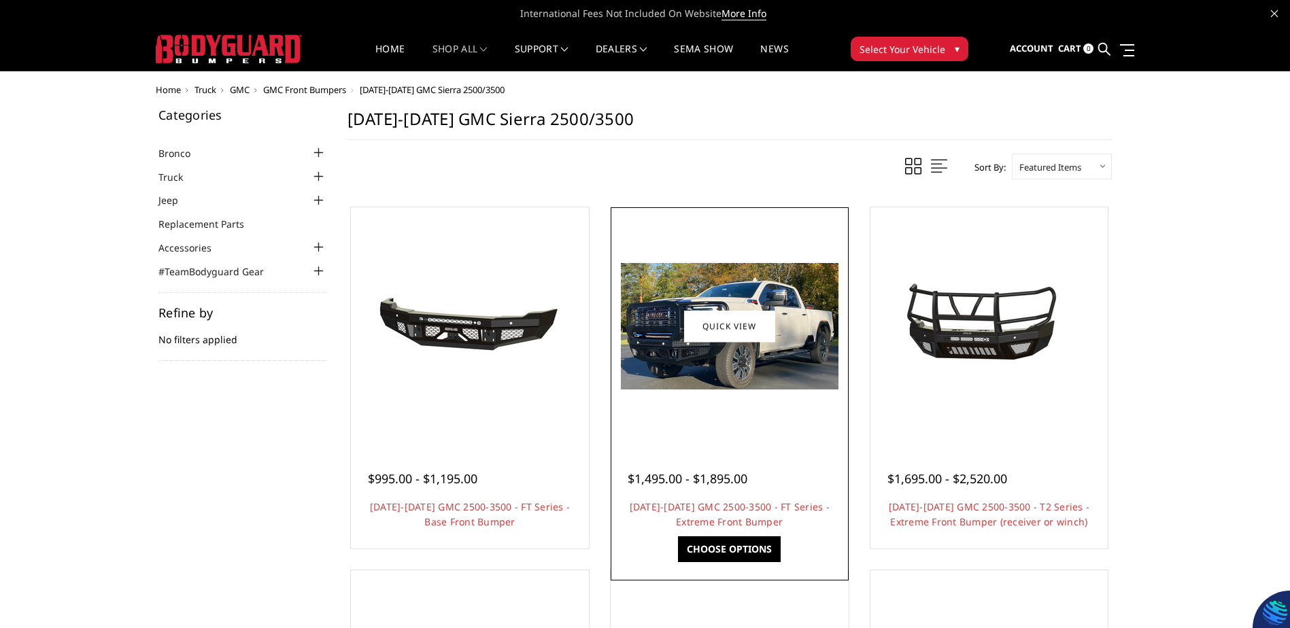
click at [707, 354] on img at bounding box center [730, 326] width 218 height 126
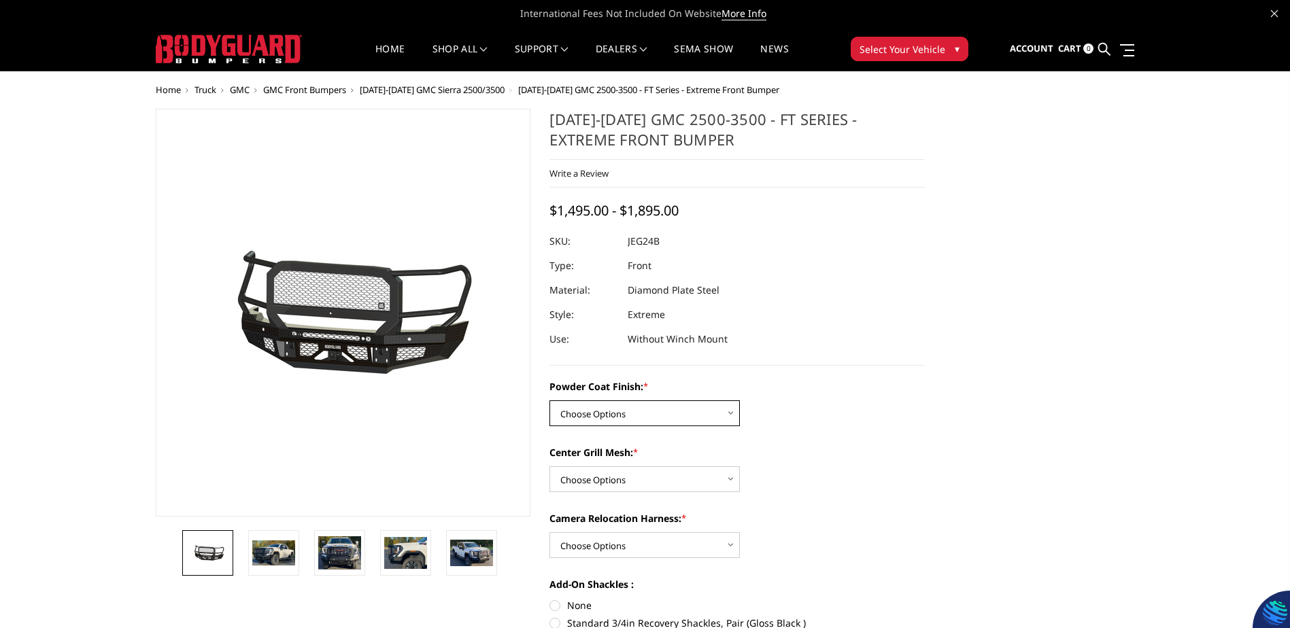
click at [643, 409] on select "Choose Options Bare Metal Gloss Black Powder Coat Textured Black Powder Coat" at bounding box center [644, 414] width 190 height 26
select select "3285"
click at [549, 401] on select "Choose Options Bare Metal Gloss Black Powder Coat Textured Black Powder Coat" at bounding box center [644, 414] width 190 height 26
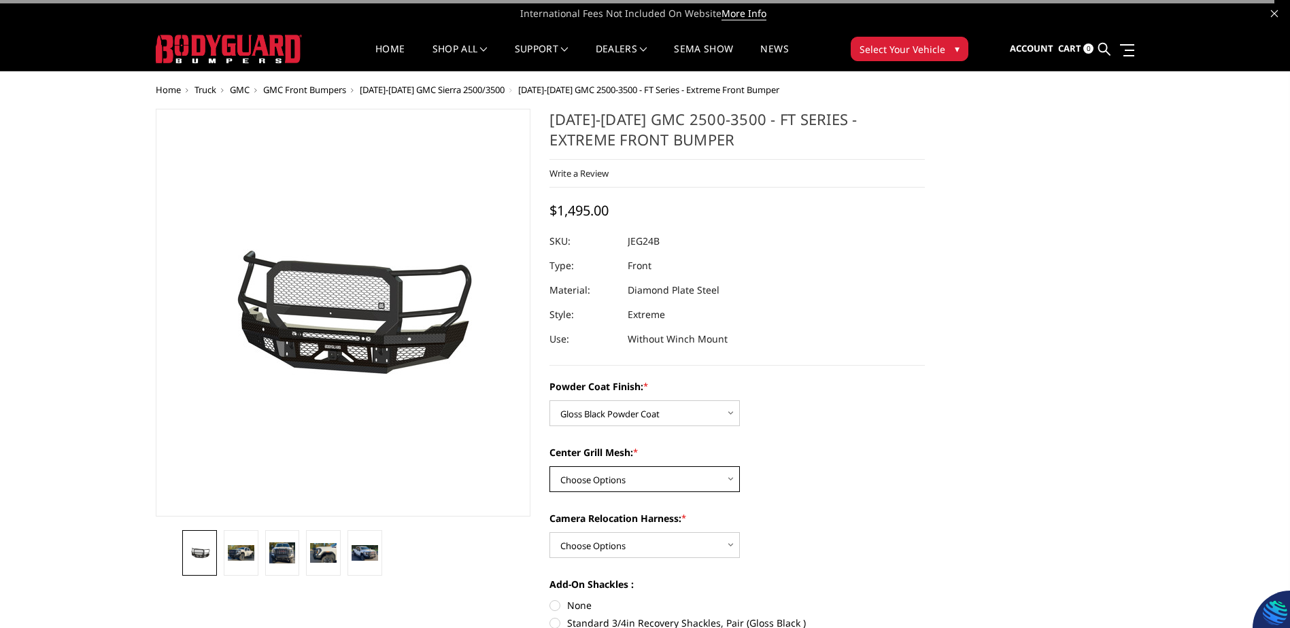
click at [670, 477] on select "Choose Options WITH Expanded Metal in Center Grill WITHOUT Expanded Metal in Ce…" at bounding box center [644, 480] width 190 height 26
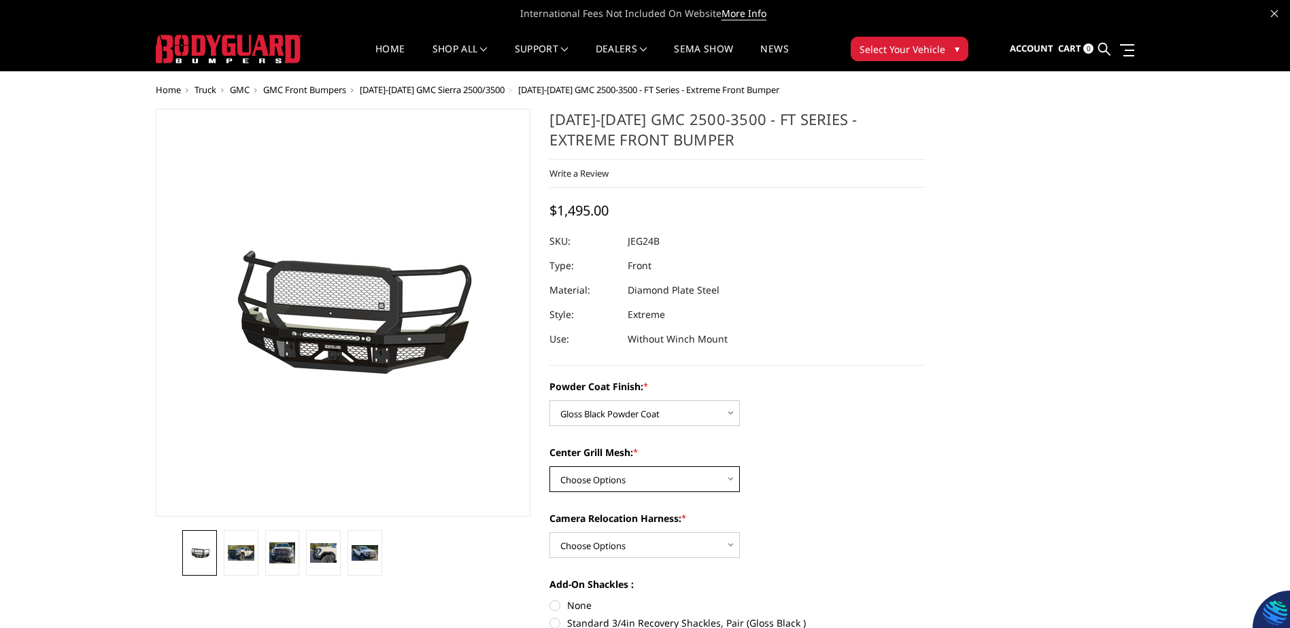
select select "3287"
click at [549, 467] on select "Choose Options WITH Expanded Metal in Center Grill WITHOUT Expanded Metal in Ce…" at bounding box center [644, 480] width 190 height 26
click at [668, 539] on select "Choose Options WITH Camera Relocation Harness WITHOUT Camera Relocation Harness" at bounding box center [644, 545] width 190 height 26
select select "3289"
click at [549, 532] on select "Choose Options WITH Camera Relocation Harness WITHOUT Camera Relocation Harness" at bounding box center [644, 545] width 190 height 26
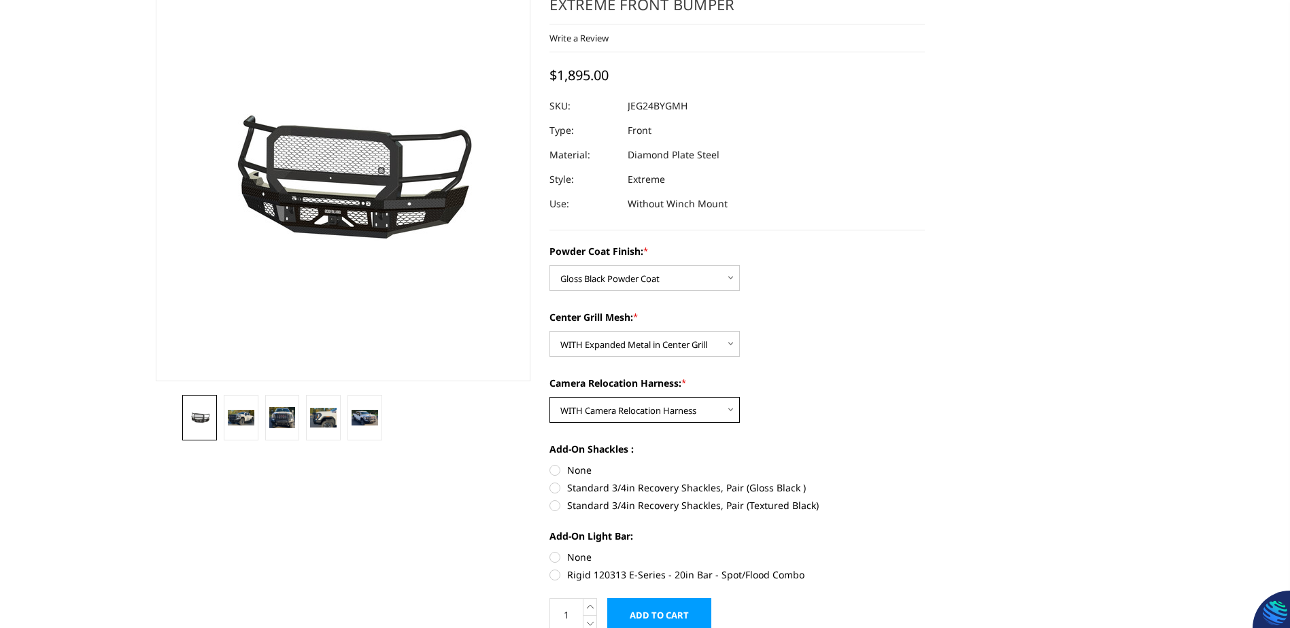
scroll to position [136, 0]
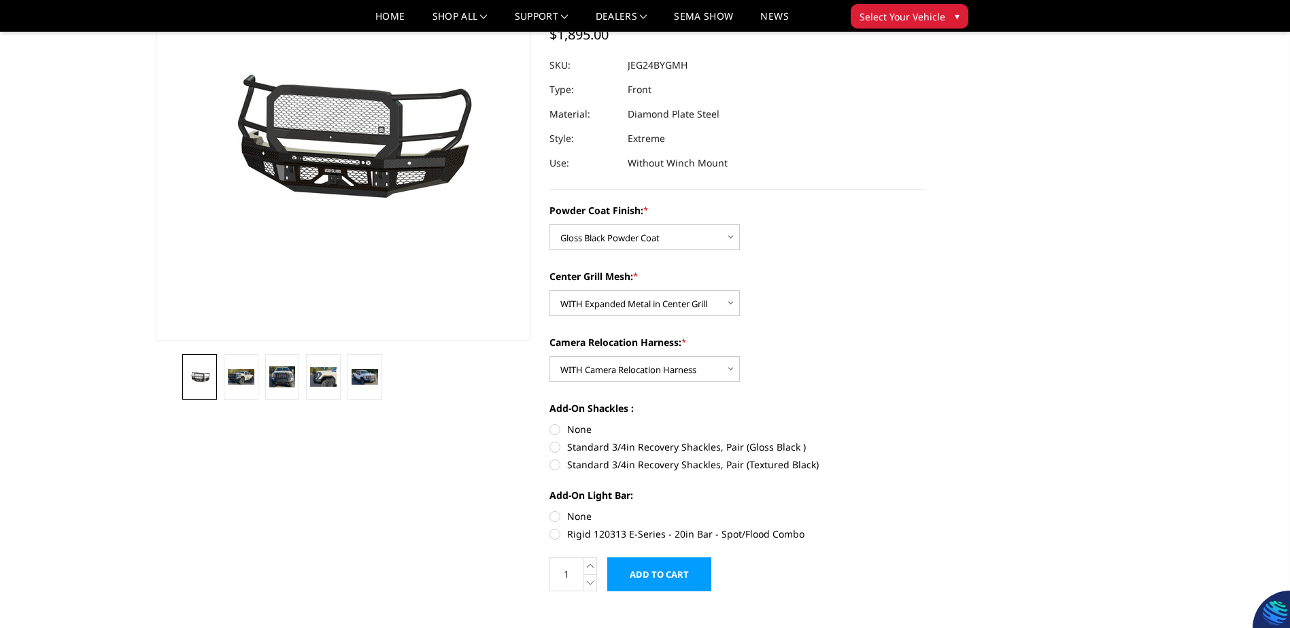
click at [558, 443] on label "Standard 3/4in Recovery Shackles, Pair (Gloss Black )" at bounding box center [736, 447] width 375 height 14
click at [925, 423] on input "Standard 3/4in Recovery Shackles, Pair (Gloss Black )" at bounding box center [925, 422] width 1 height 1
radio input "true"
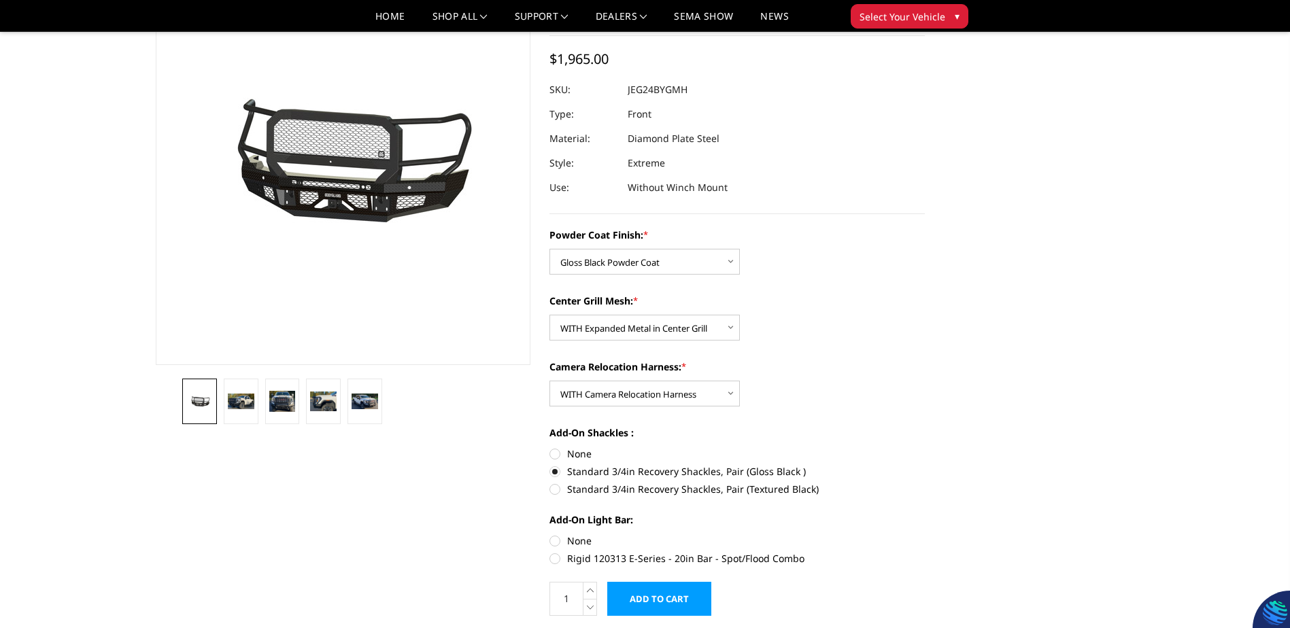
scroll to position [204, 0]
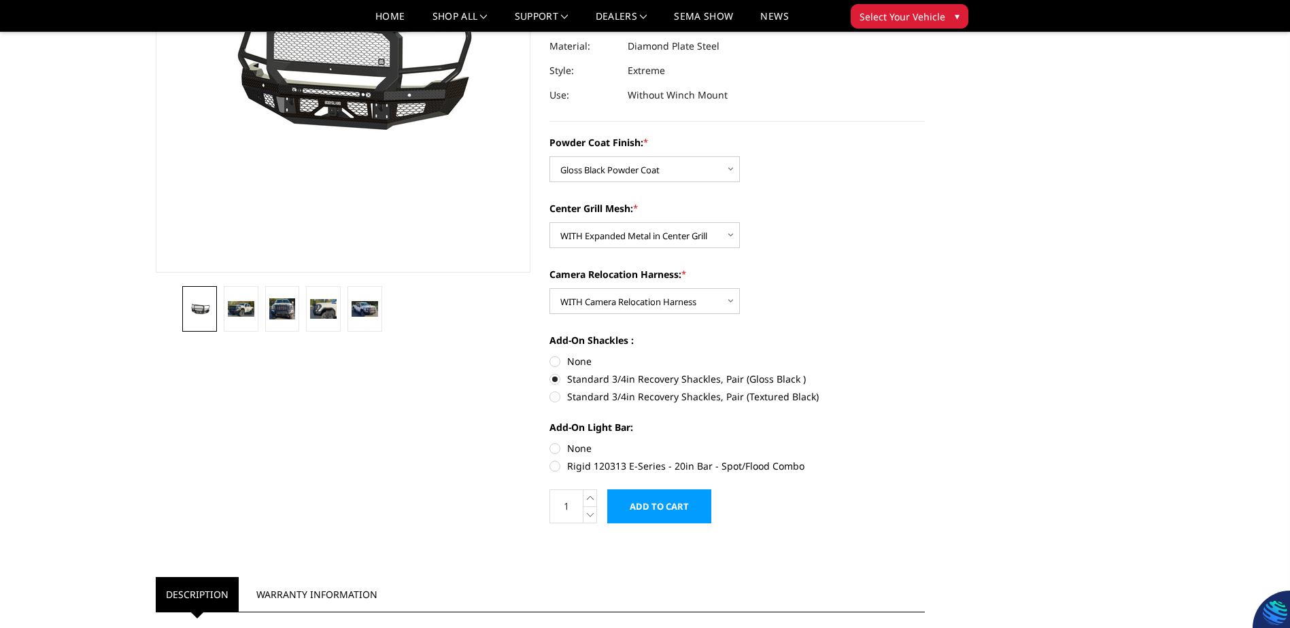
click at [552, 467] on label "Rigid 120313 E-Series - 20in Bar - Spot/Flood Combo" at bounding box center [736, 466] width 375 height 14
click at [925, 442] on input "Rigid 120313 E-Series - 20in Bar - Spot/Flood Combo" at bounding box center [925, 441] width 1 height 1
radio input "true"
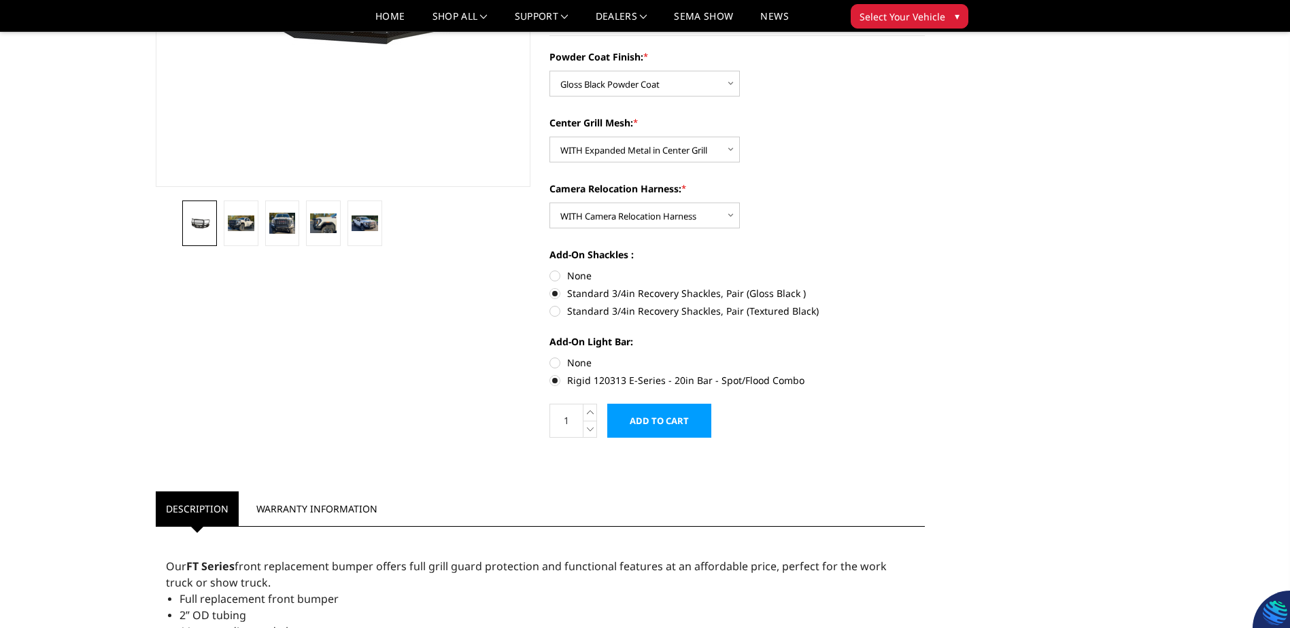
scroll to position [340, 0]
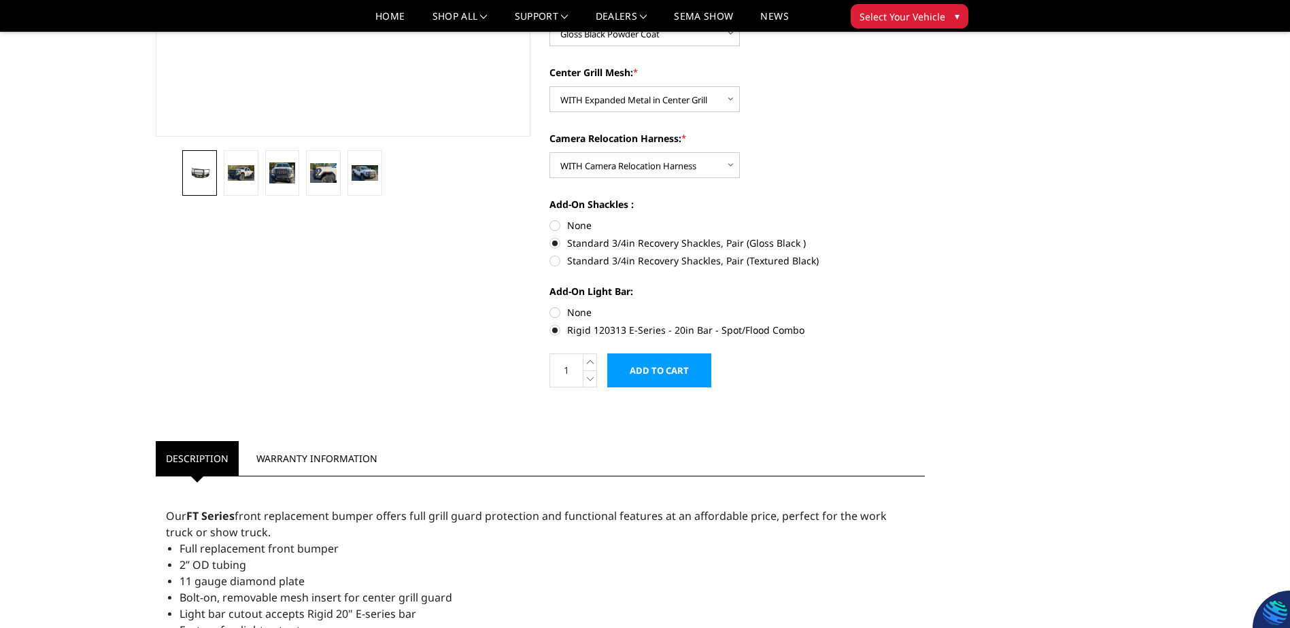
click at [554, 314] on label "None" at bounding box center [736, 312] width 375 height 14
click at [550, 306] on input "None" at bounding box center [549, 305] width 1 height 1
radio input "true"
click at [555, 330] on label "Rigid 120313 E-Series - 20in Bar - Spot/Flood Combo" at bounding box center [736, 330] width 375 height 14
click at [925, 306] on input "Rigid 120313 E-Series - 20in Bar - Spot/Flood Combo" at bounding box center [925, 305] width 1 height 1
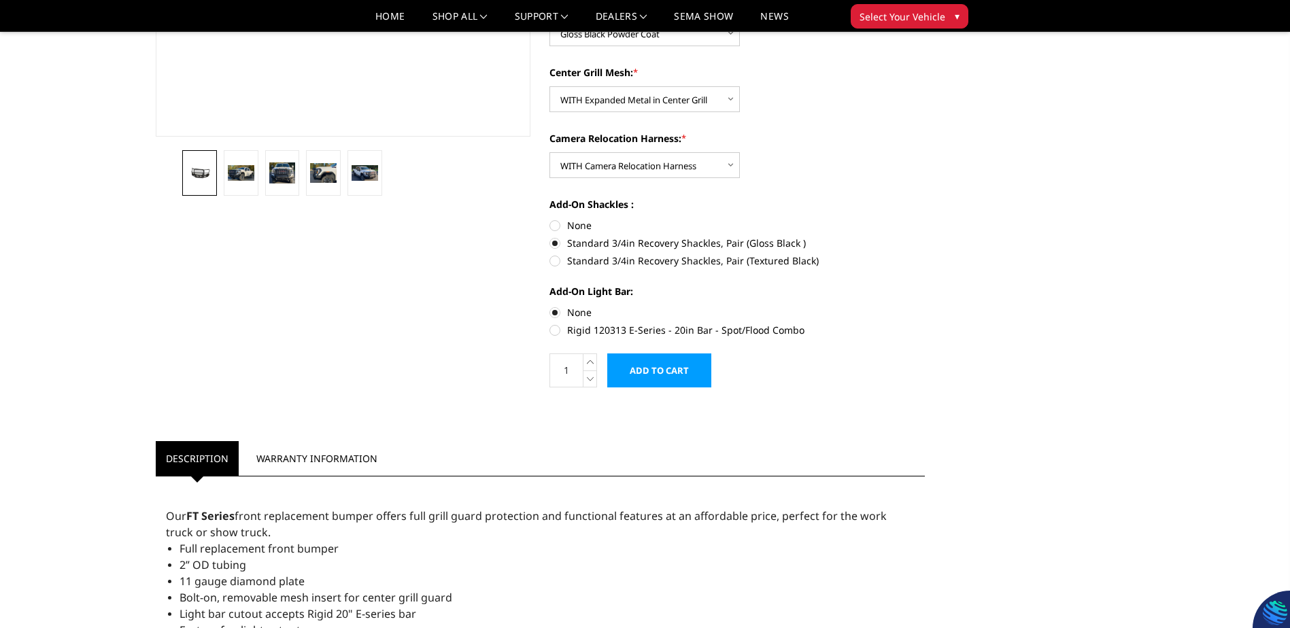
radio input "true"
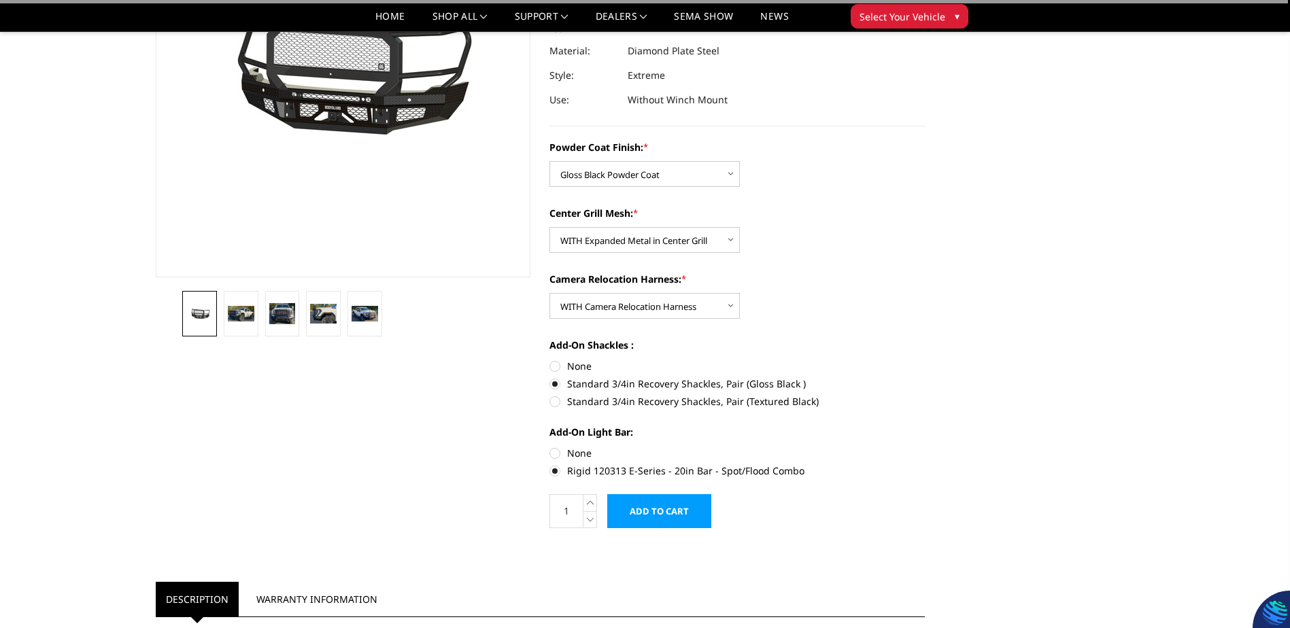
scroll to position [68, 0]
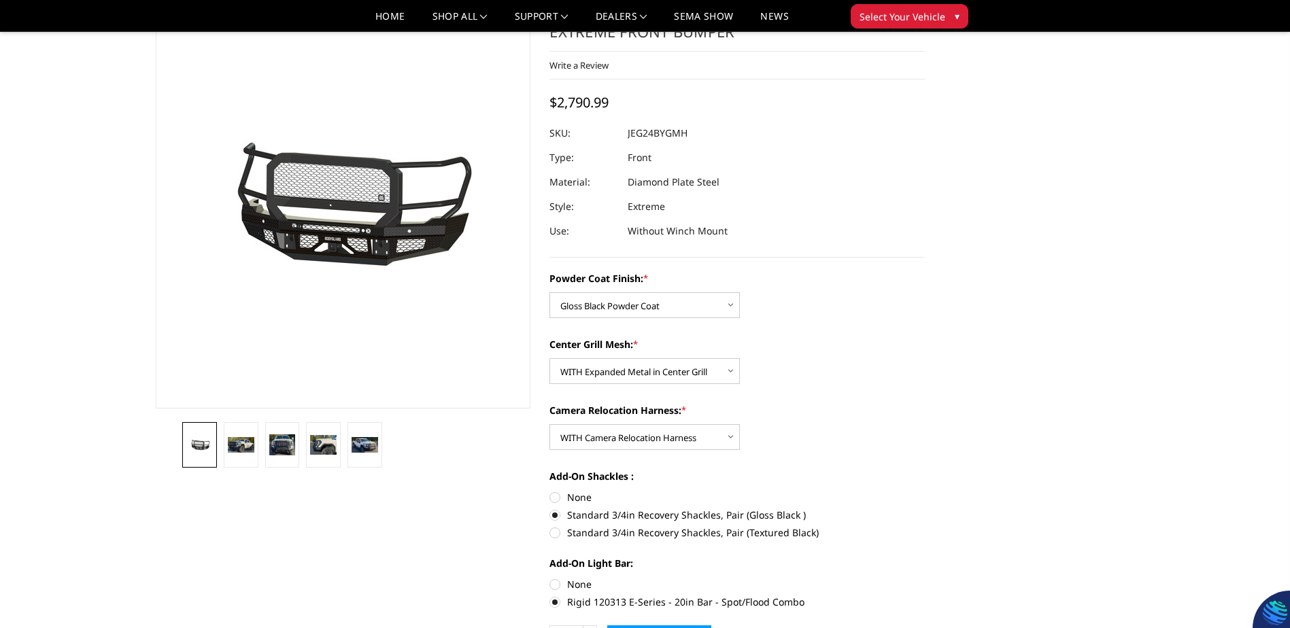
click at [555, 581] on label "None" at bounding box center [736, 584] width 375 height 14
click at [550, 578] on input "None" at bounding box center [549, 577] width 1 height 1
radio input "true"
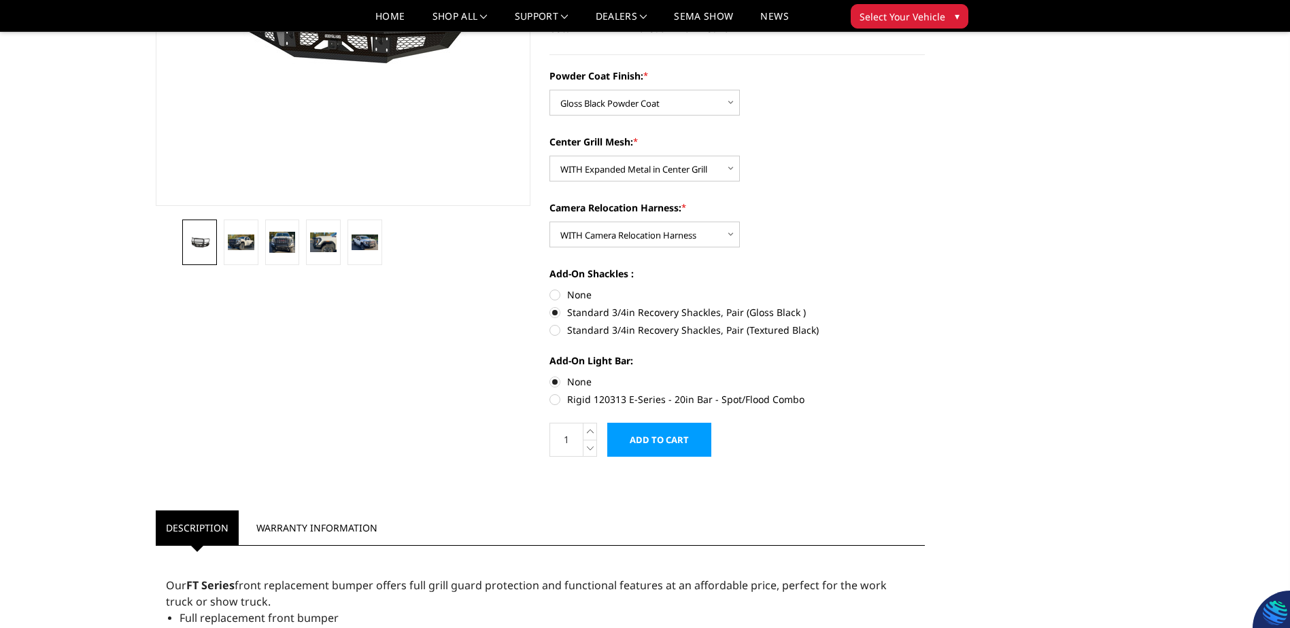
scroll to position [272, 0]
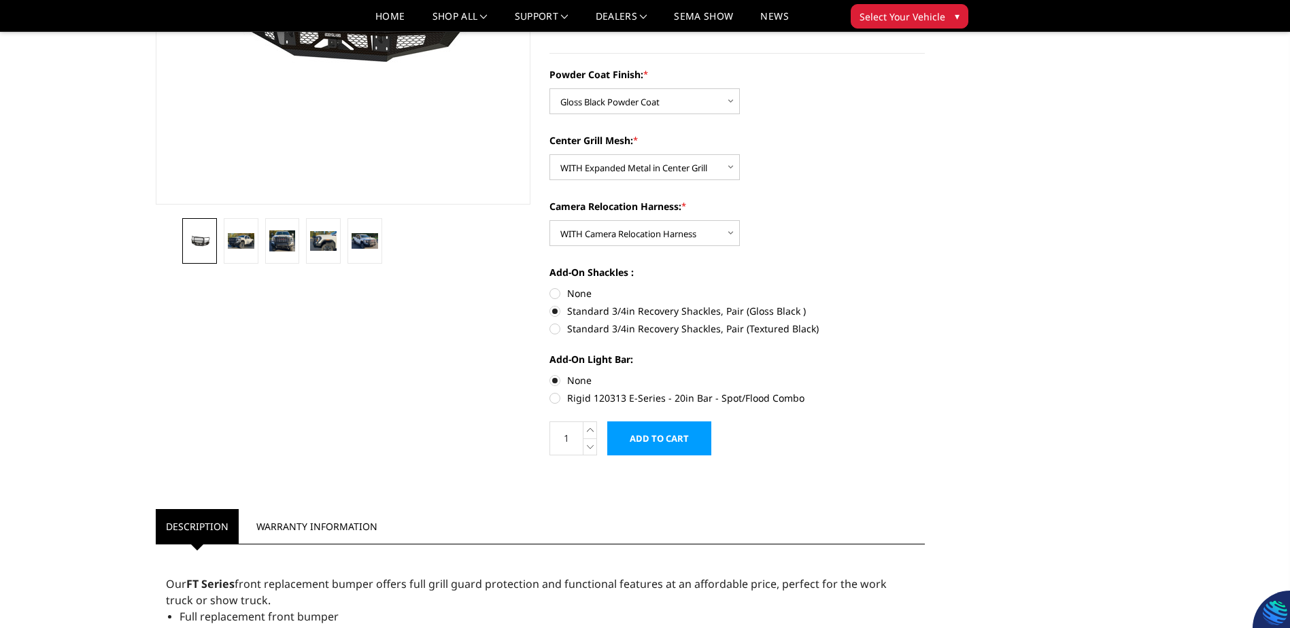
click at [557, 398] on label "Rigid 120313 E-Series - 20in Bar - Spot/Flood Combo" at bounding box center [736, 398] width 375 height 14
click at [925, 374] on input "Rigid 120313 E-Series - 20in Bar - Spot/Flood Combo" at bounding box center [925, 373] width 1 height 1
radio input "true"
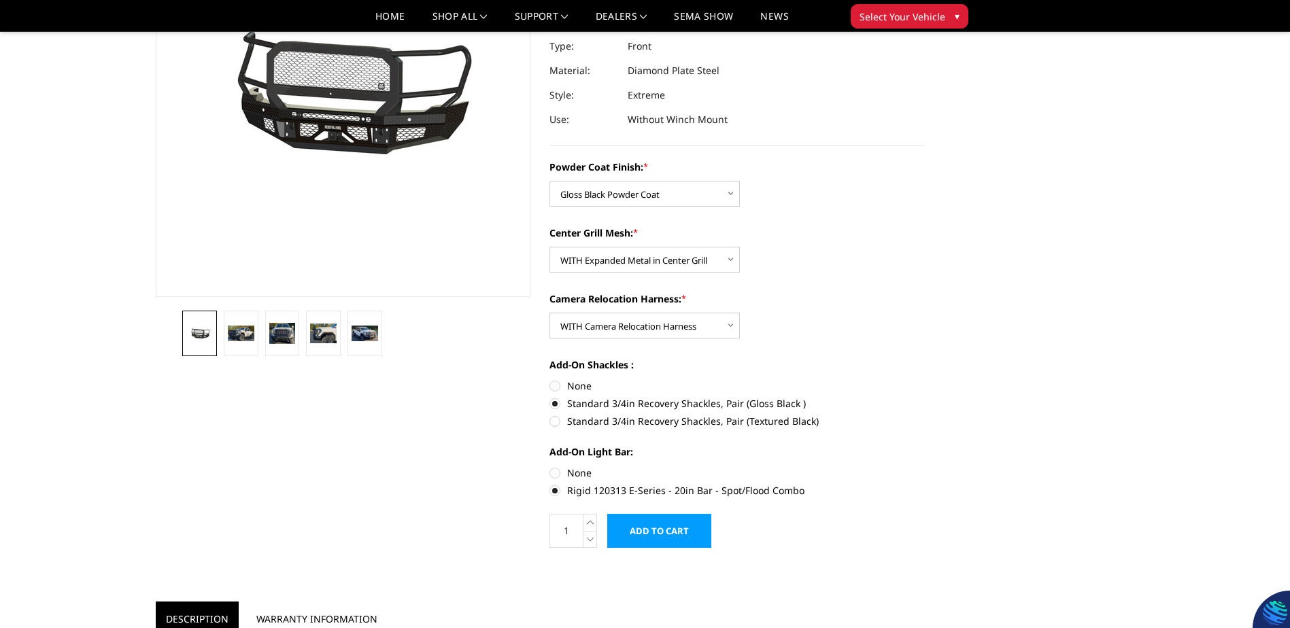
scroll to position [408, 0]
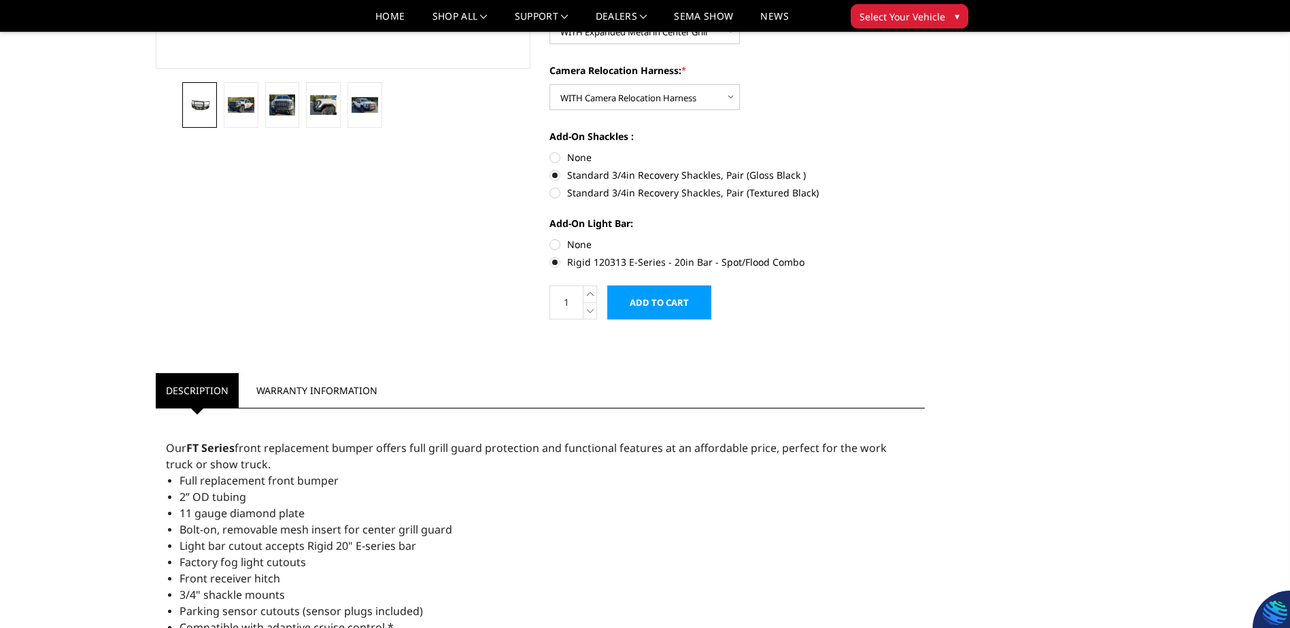
click at [558, 244] on label "None" at bounding box center [736, 244] width 375 height 14
click at [550, 238] on input "None" at bounding box center [549, 237] width 1 height 1
radio input "true"
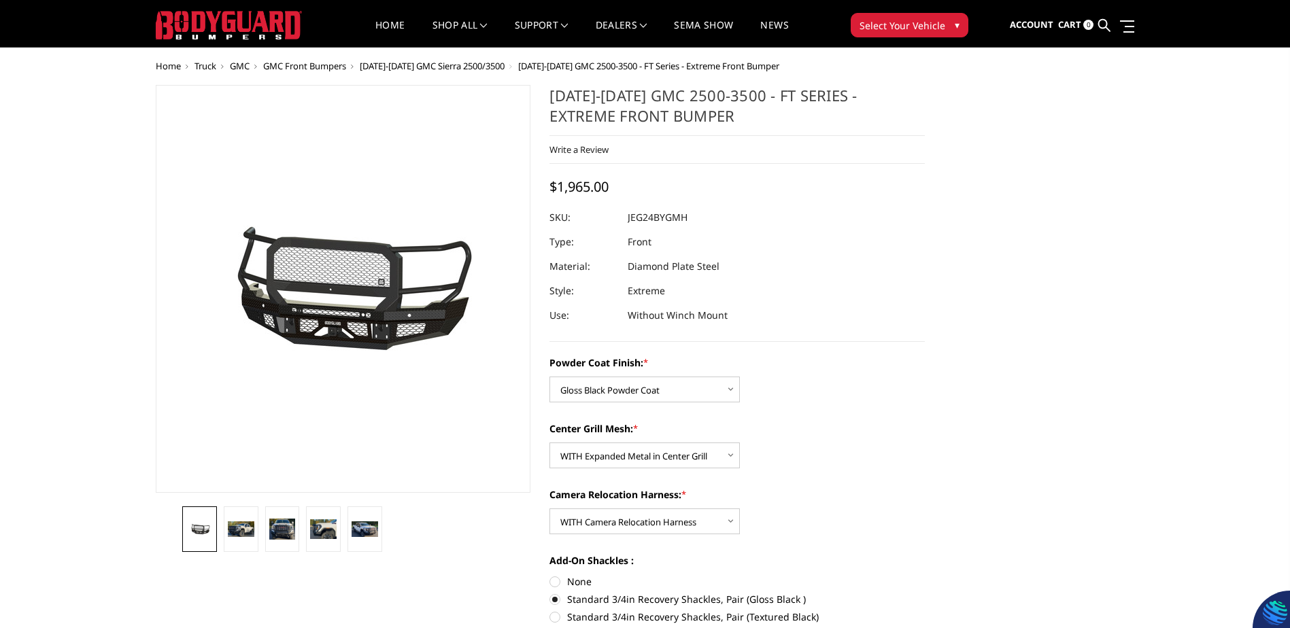
scroll to position [0, 0]
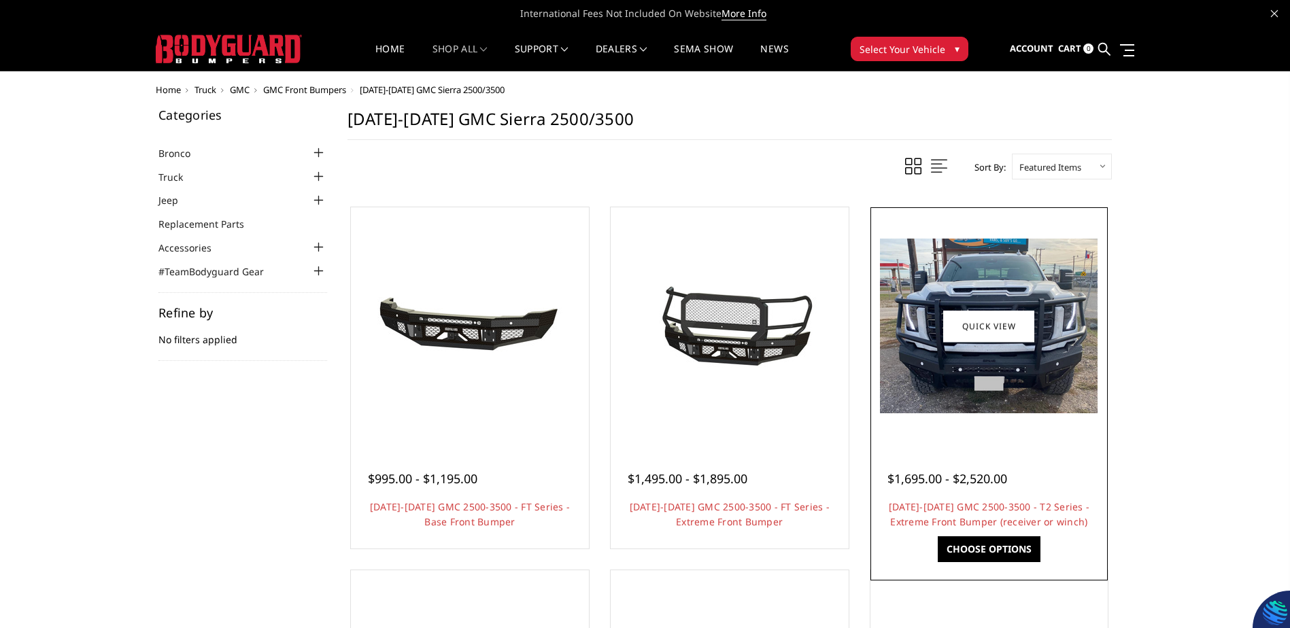
click at [960, 373] on img at bounding box center [989, 326] width 218 height 175
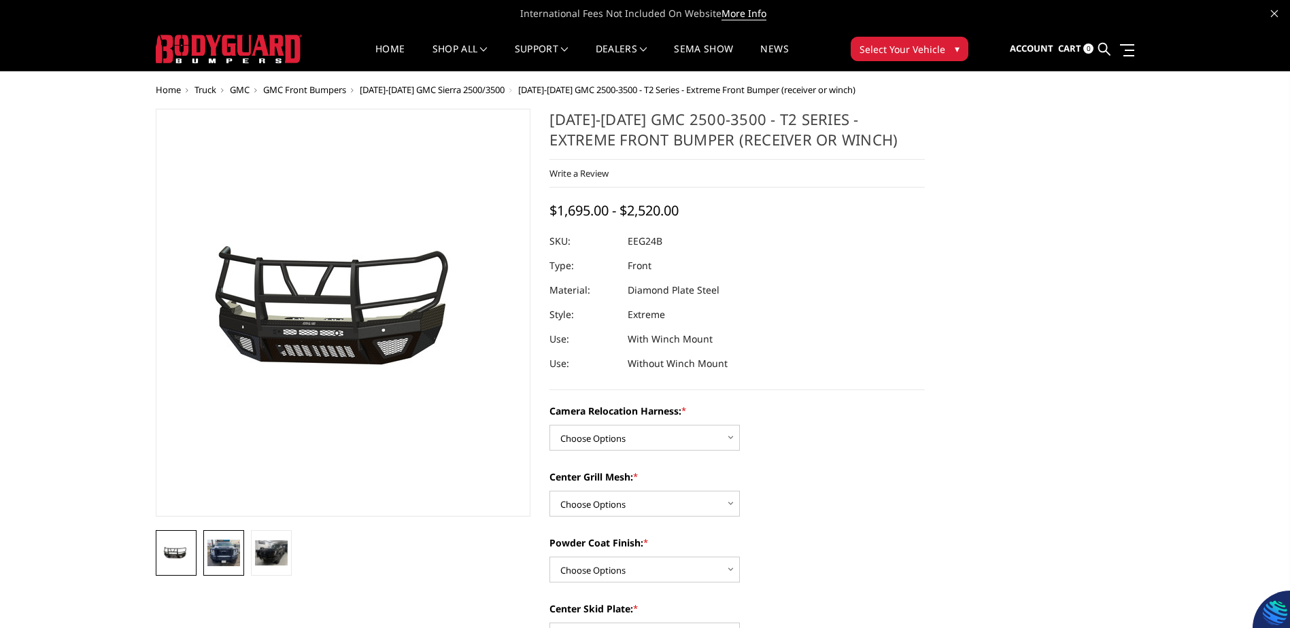
click at [221, 551] on img at bounding box center [223, 553] width 33 height 27
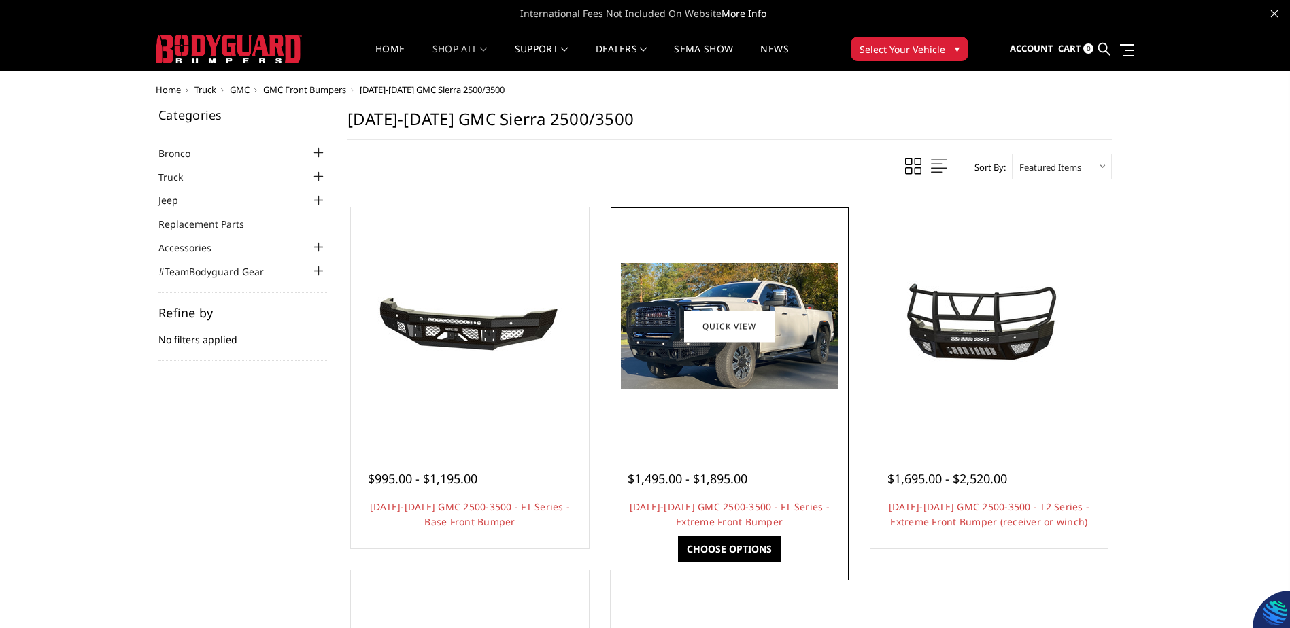
click at [727, 369] on img at bounding box center [730, 326] width 218 height 126
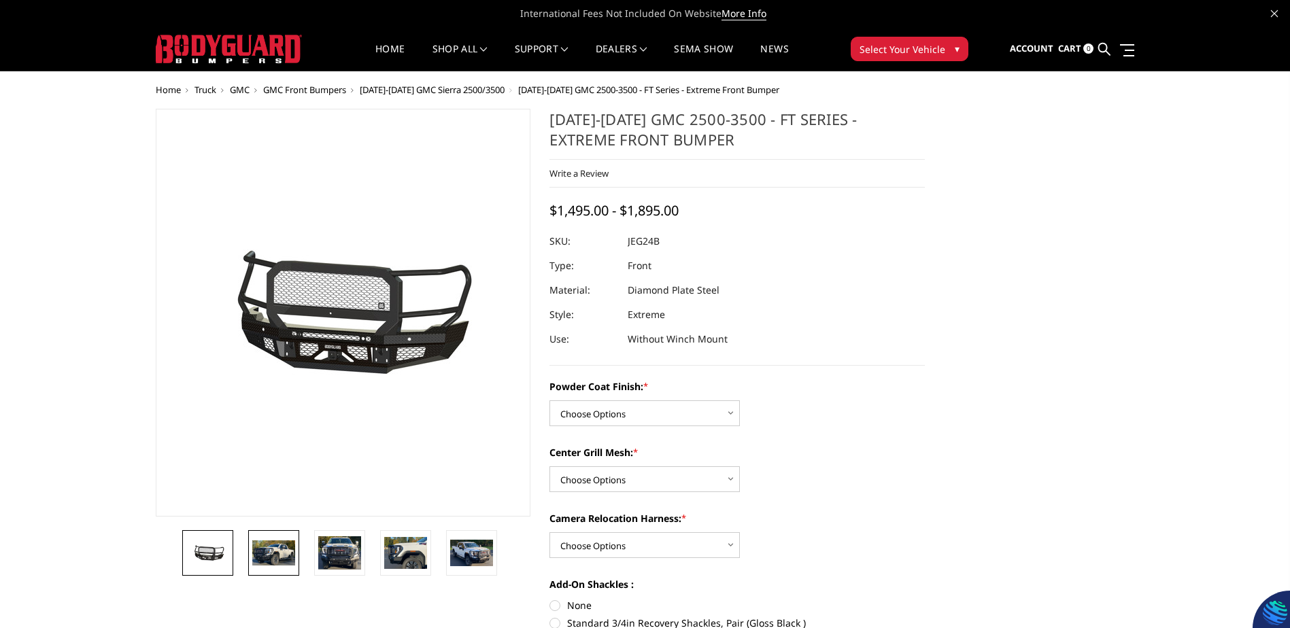
click at [268, 548] on img at bounding box center [273, 553] width 43 height 25
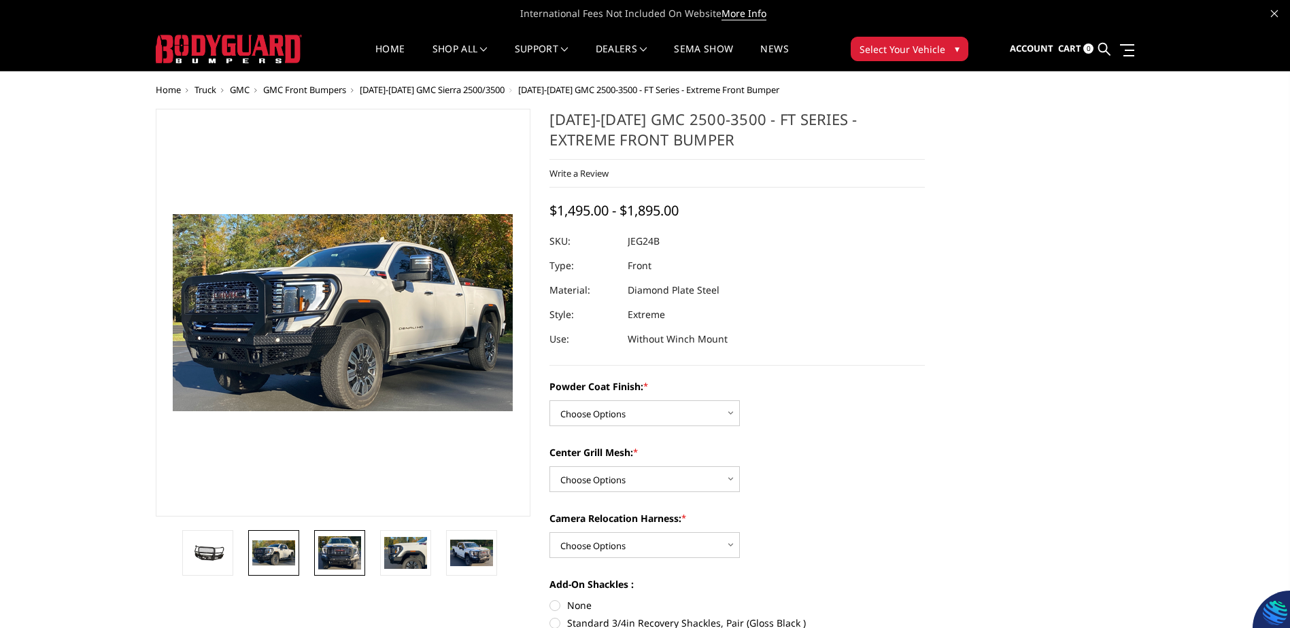
click at [335, 544] on img at bounding box center [339, 554] width 43 height 34
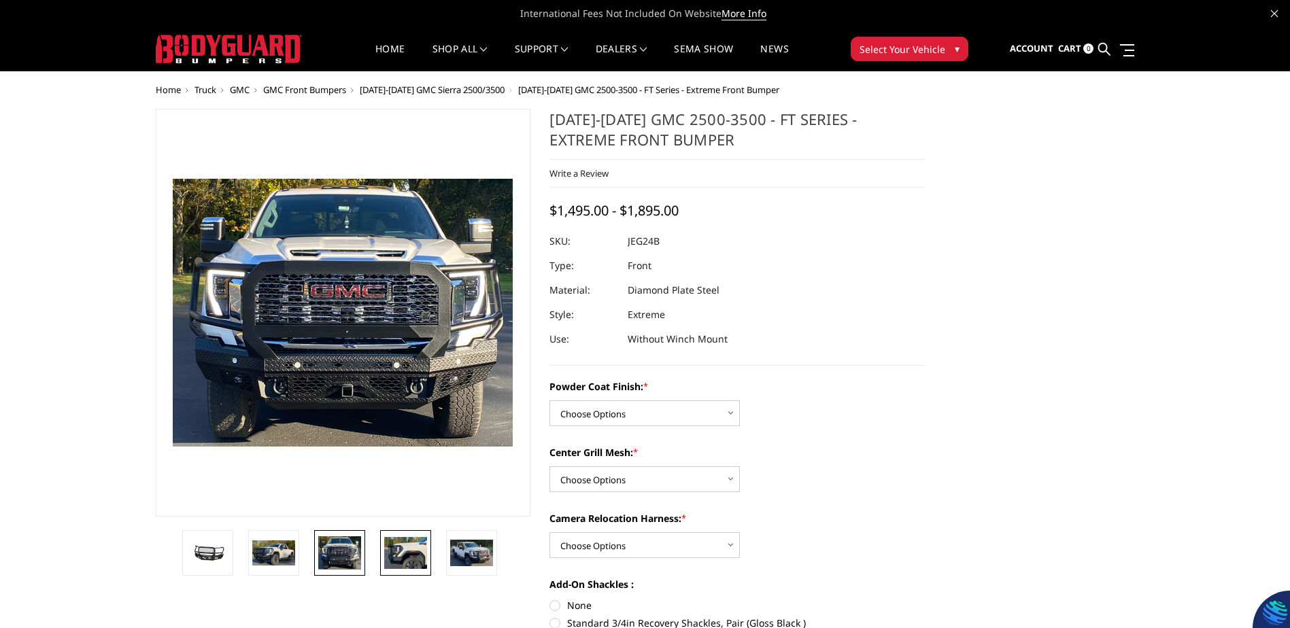
click at [402, 560] on img at bounding box center [405, 552] width 43 height 31
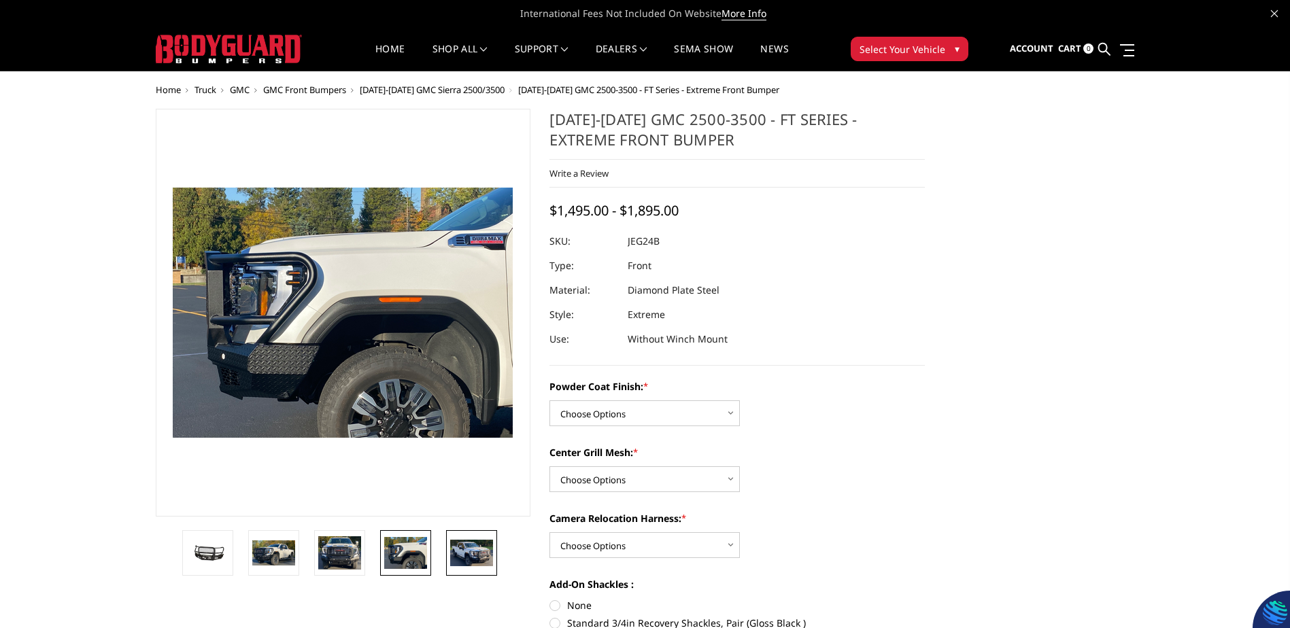
click at [467, 552] on img at bounding box center [471, 553] width 43 height 26
